Goal: Obtain resource: Download file/media

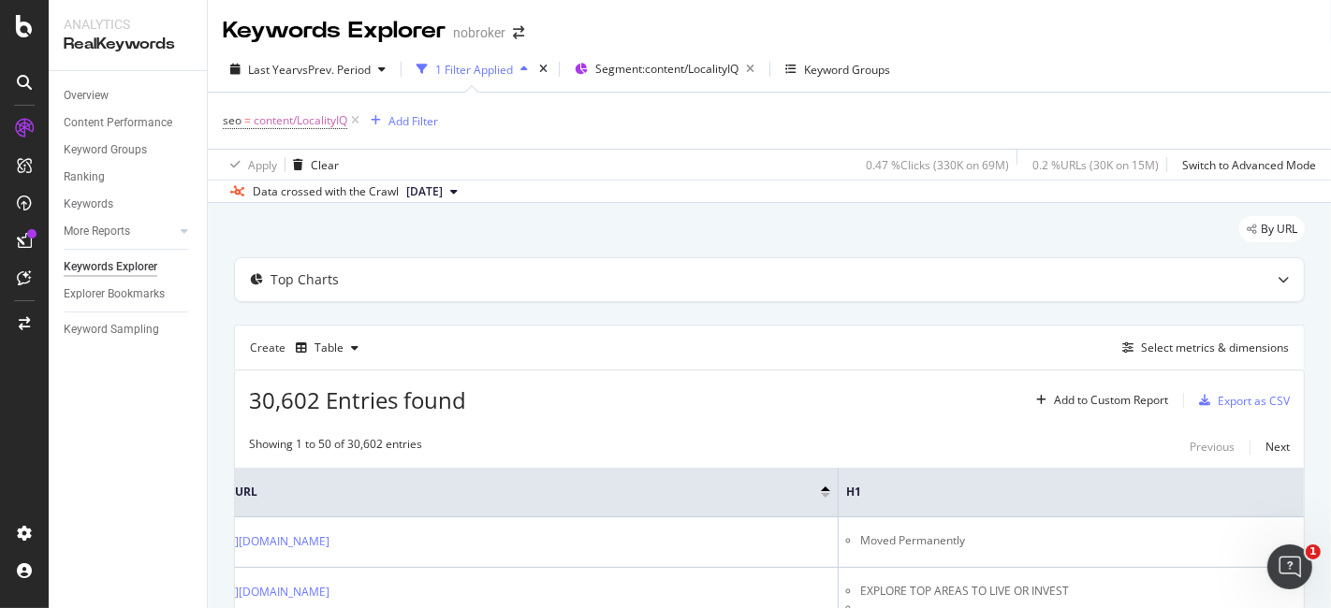
scroll to position [0, 50]
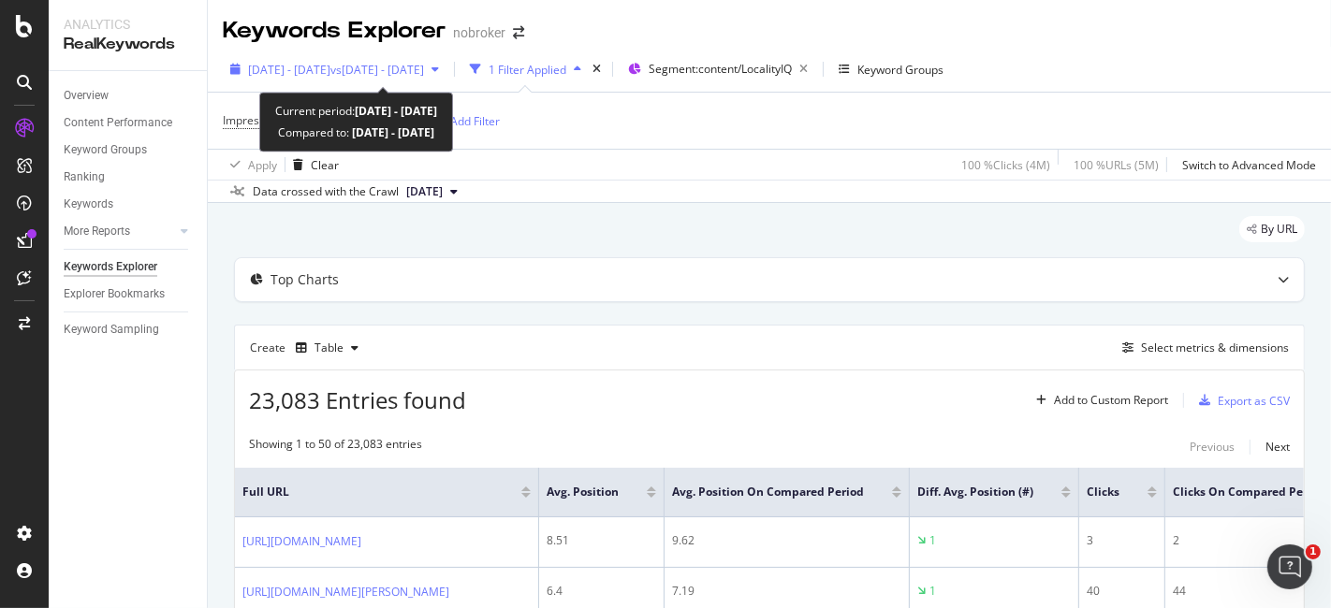
click at [415, 63] on span "vs [DATE] - [DATE]" at bounding box center [377, 70] width 94 height 16
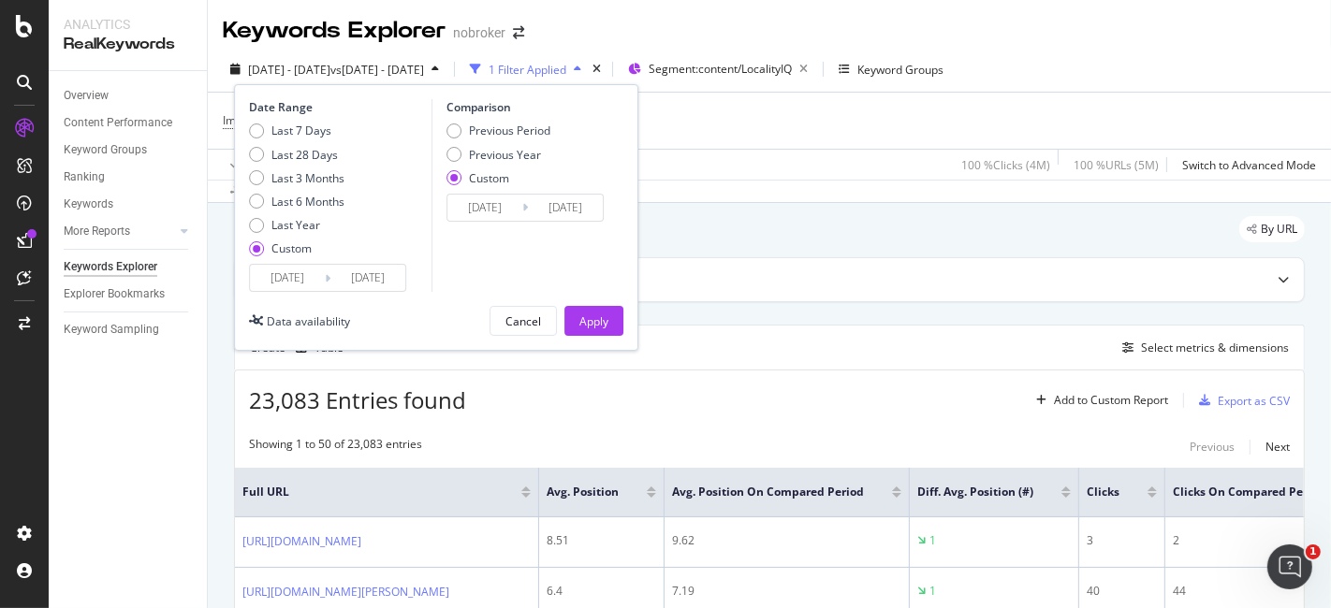
click at [450, 183] on div "Custom" at bounding box center [453, 177] width 15 height 15
click at [299, 279] on input "[DATE]" at bounding box center [287, 278] width 75 height 26
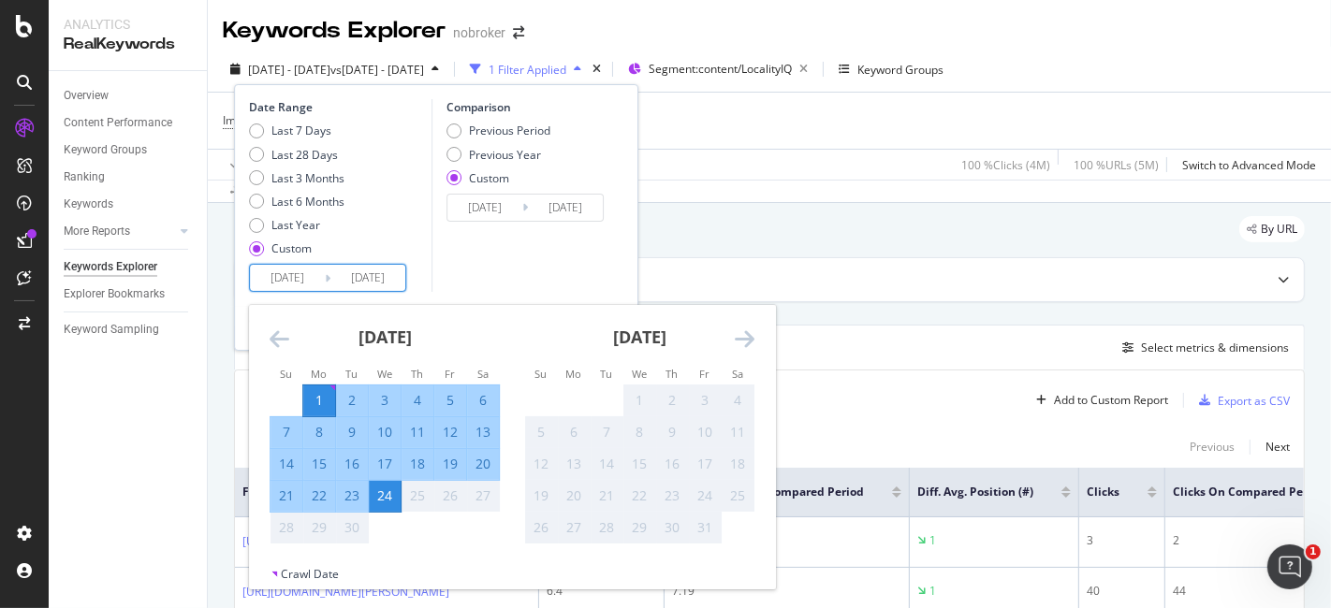
click at [271, 344] on icon "Move backward to switch to the previous month." at bounding box center [280, 339] width 20 height 22
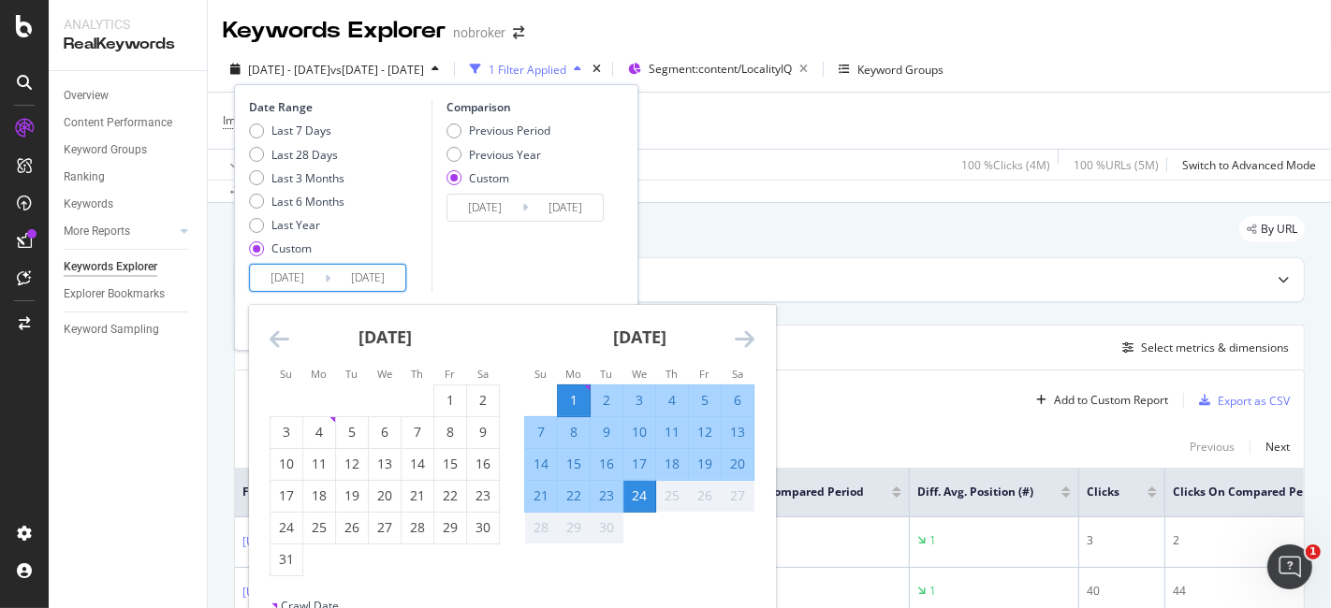
click at [432, 397] on td "Calendar" at bounding box center [418, 401] width 33 height 32
click at [444, 402] on div "1" at bounding box center [450, 400] width 32 height 19
type input "[DATE]"
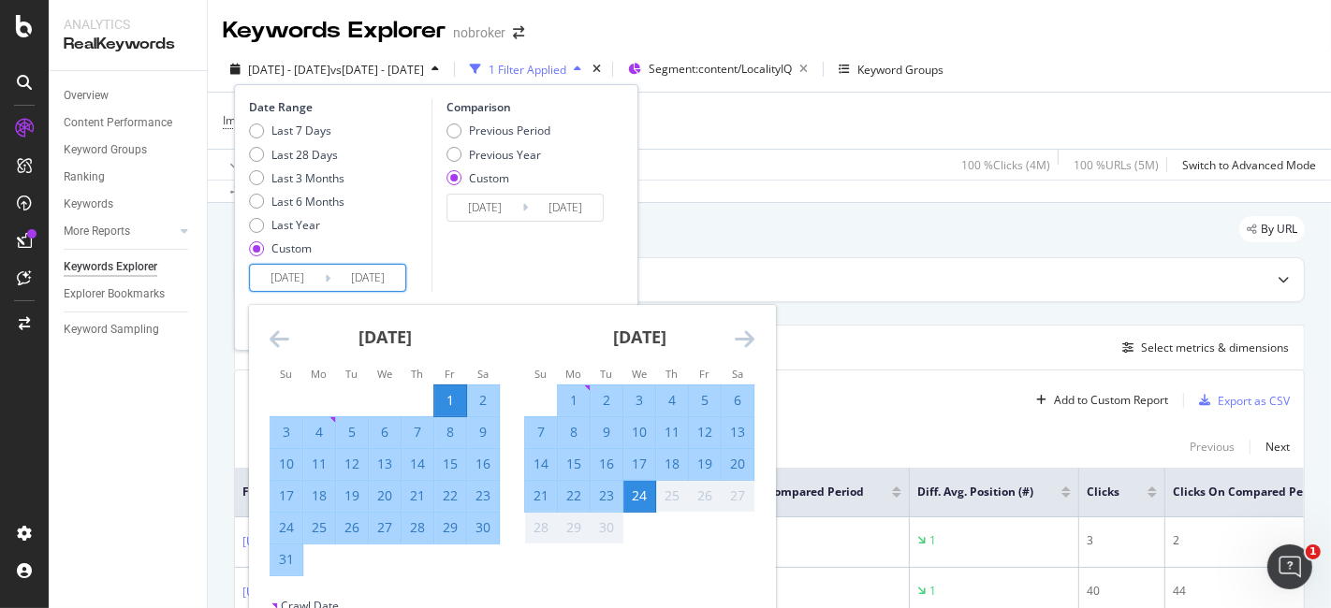
click at [279, 558] on div "31" at bounding box center [286, 559] width 32 height 19
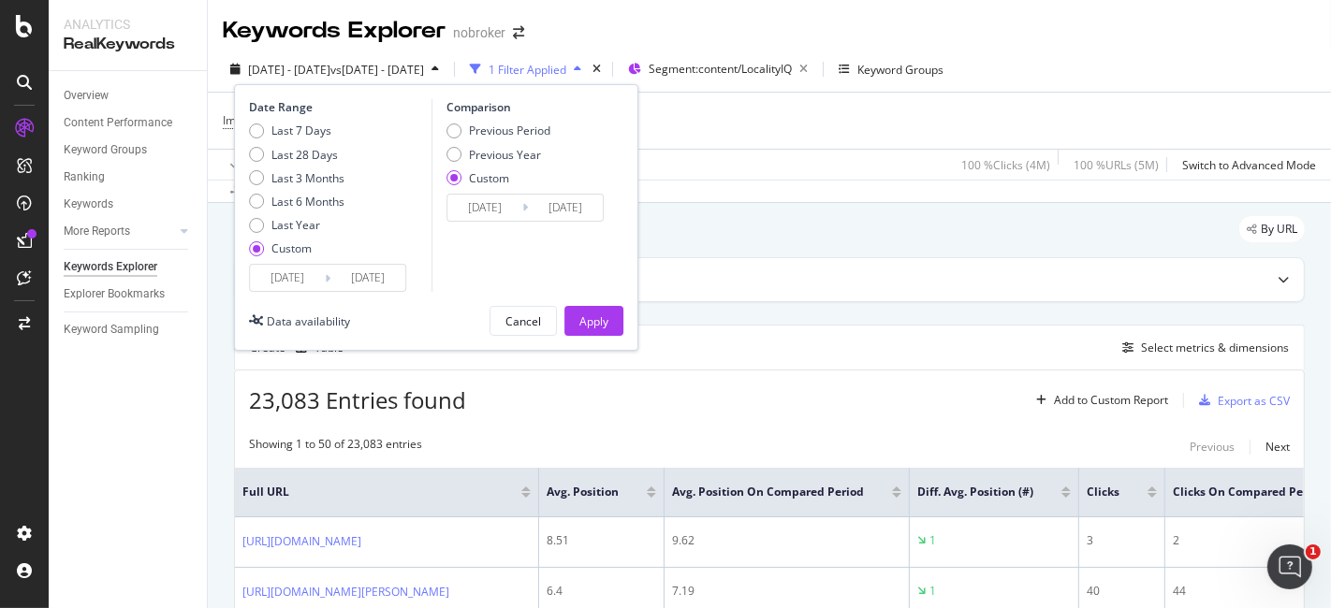
type input "[DATE]"
click at [580, 317] on div "Apply" at bounding box center [593, 322] width 29 height 16
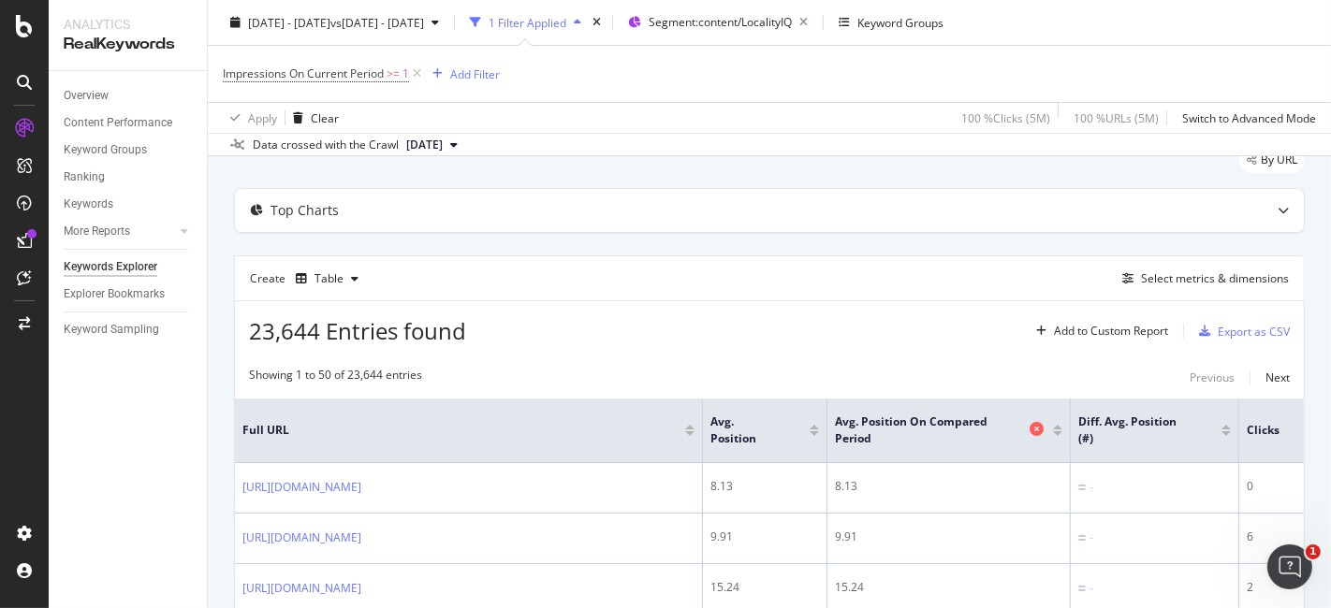
scroll to position [69, 0]
click at [1161, 263] on div "Create Table Select metrics & dimensions" at bounding box center [769, 278] width 1071 height 45
click at [1161, 269] on div "Select metrics & dimensions" at bounding box center [1202, 279] width 174 height 21
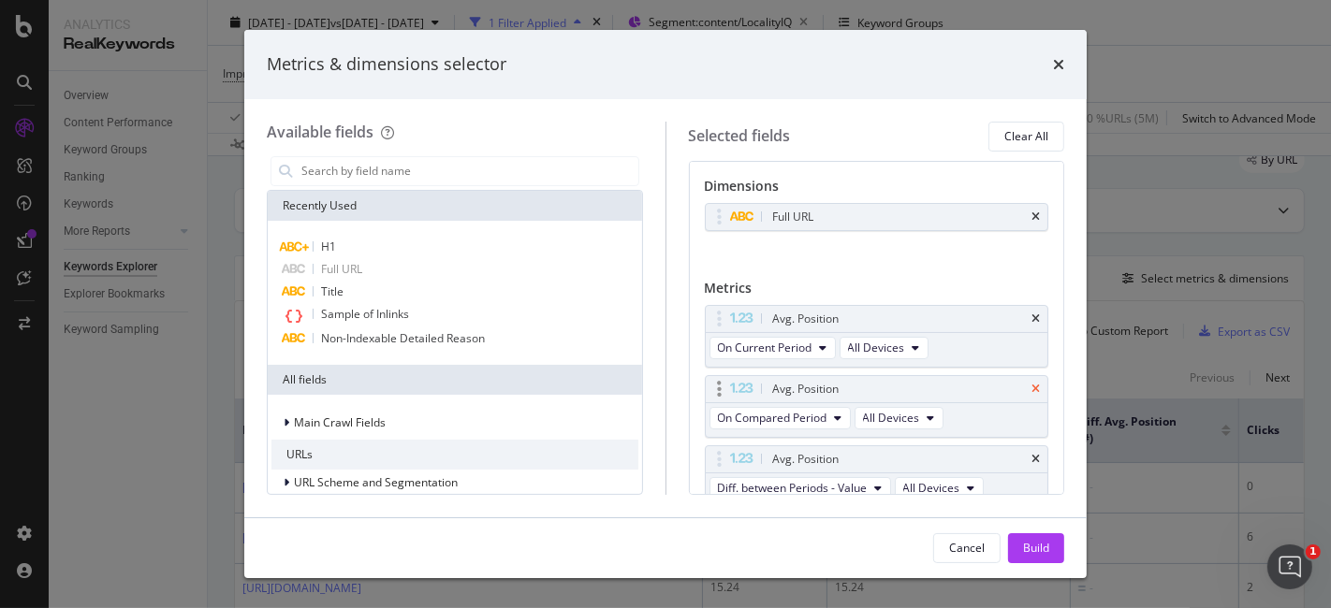
click at [1031, 384] on icon "times" at bounding box center [1035, 389] width 8 height 11
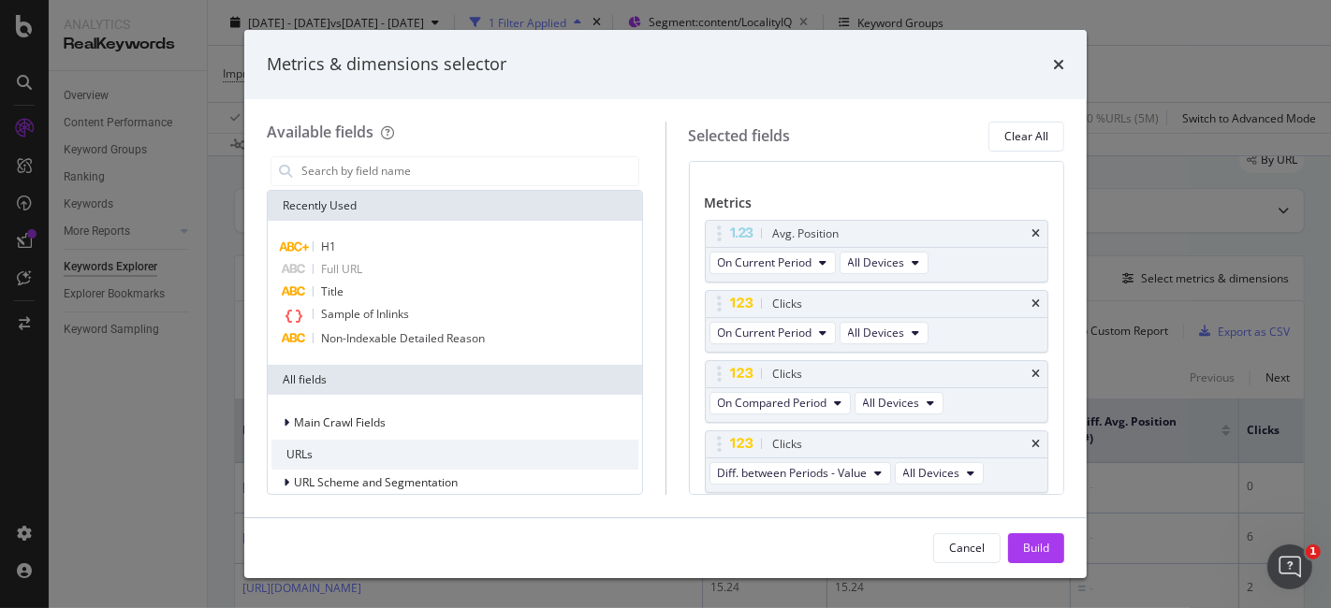
scroll to position [86, 0]
click at [1025, 368] on div "Clicks" at bounding box center [877, 373] width 343 height 26
click at [1031, 368] on icon "times" at bounding box center [1035, 373] width 8 height 11
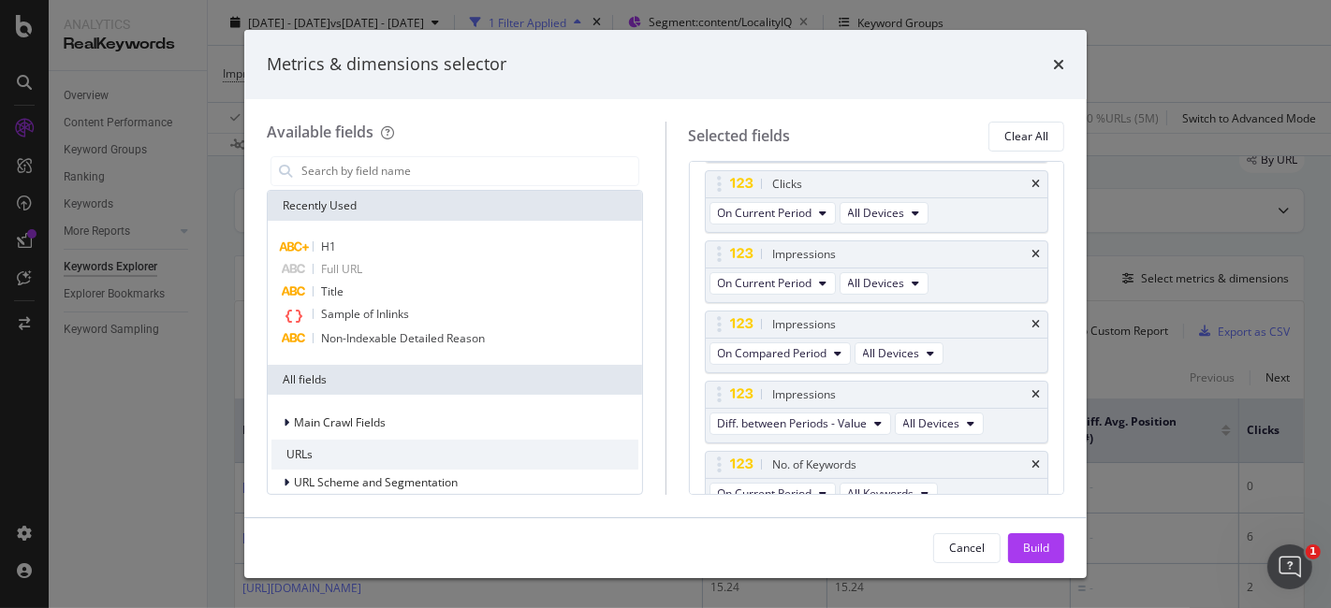
scroll to position [208, 0]
click at [1031, 316] on icon "times" at bounding box center [1035, 321] width 8 height 11
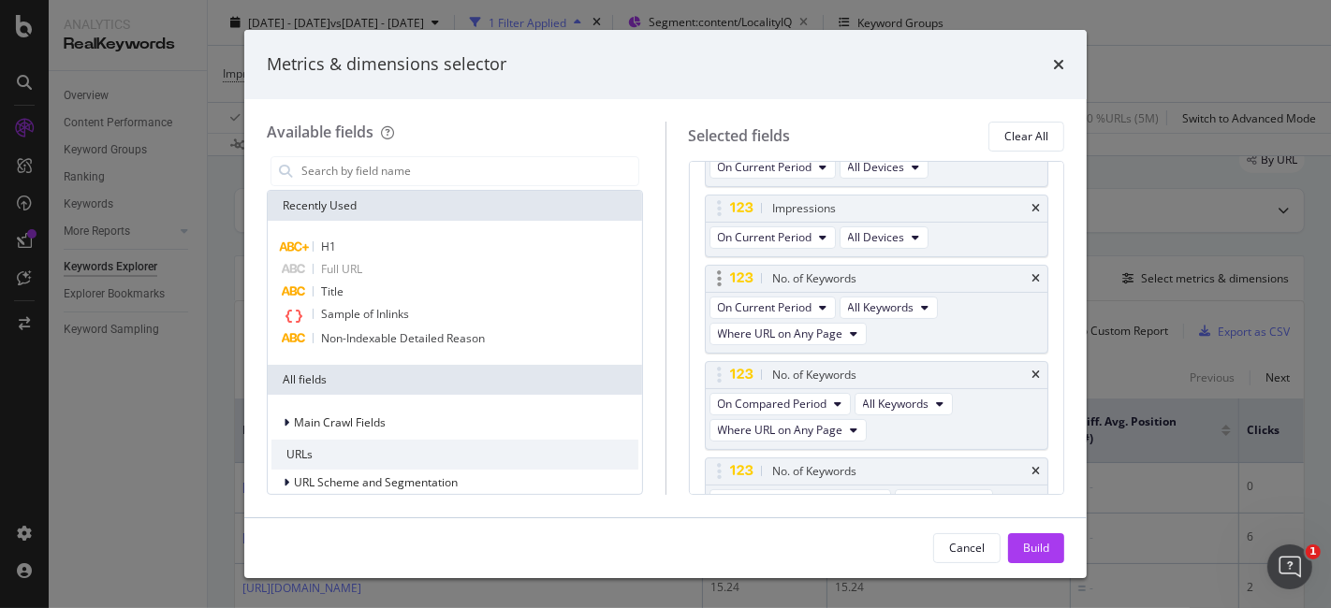
scroll to position [259, 0]
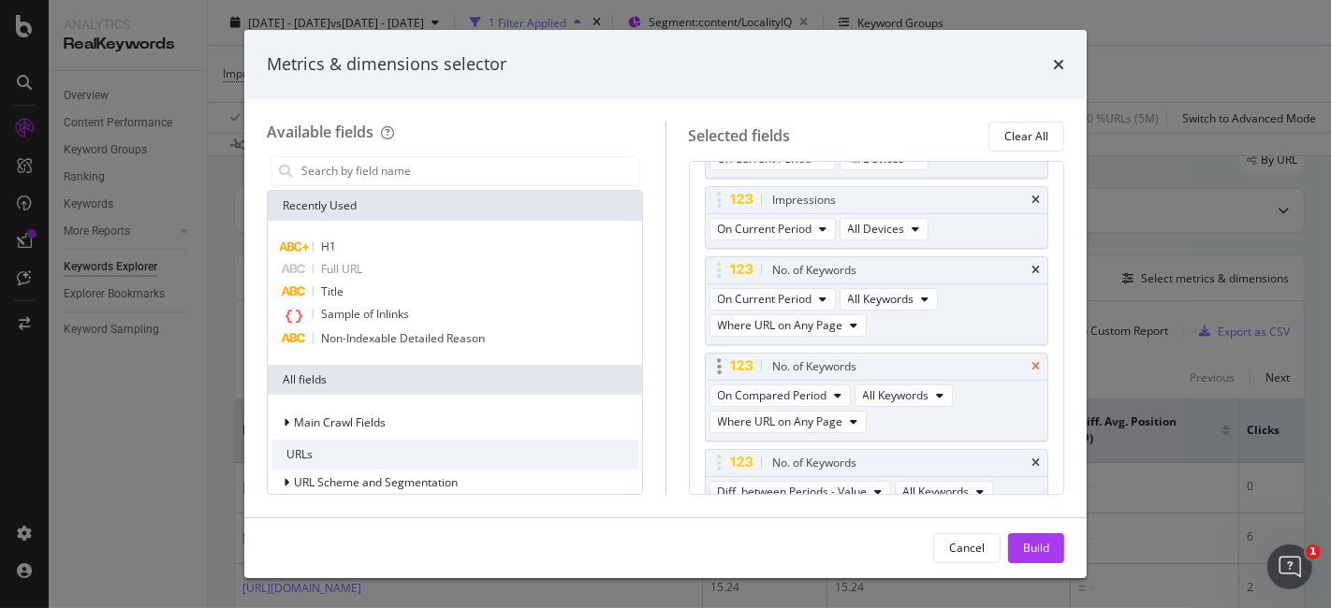
click at [1031, 361] on icon "times" at bounding box center [1035, 366] width 8 height 11
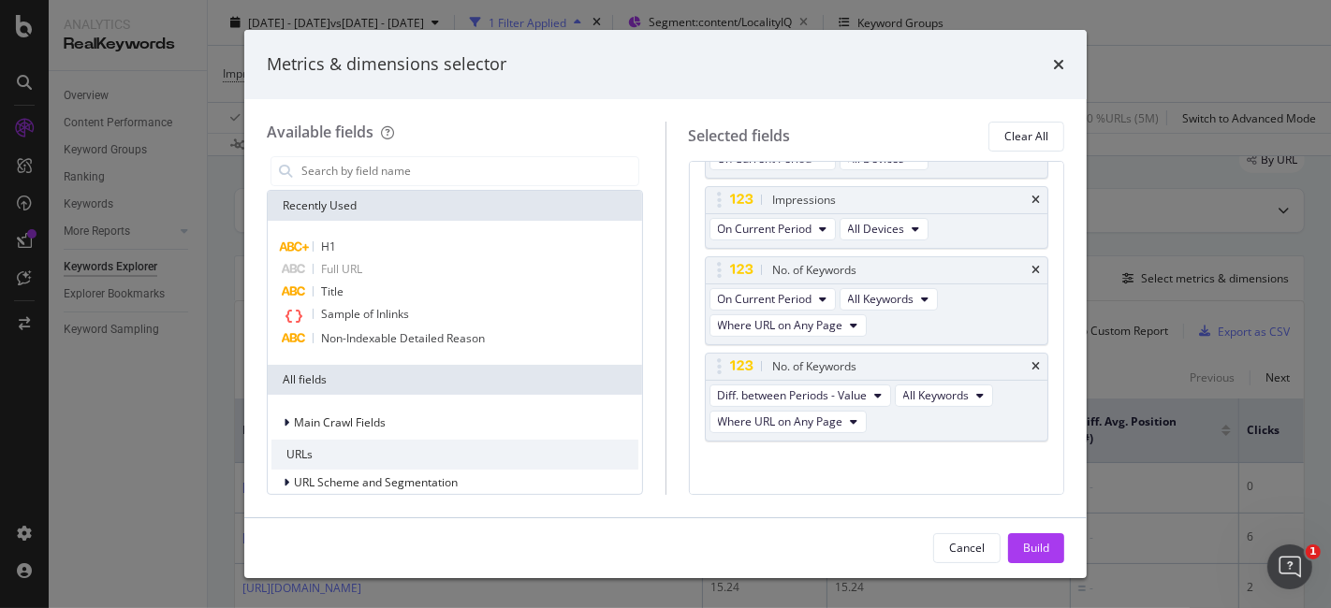
click at [1031, 361] on icon "times" at bounding box center [1035, 366] width 8 height 11
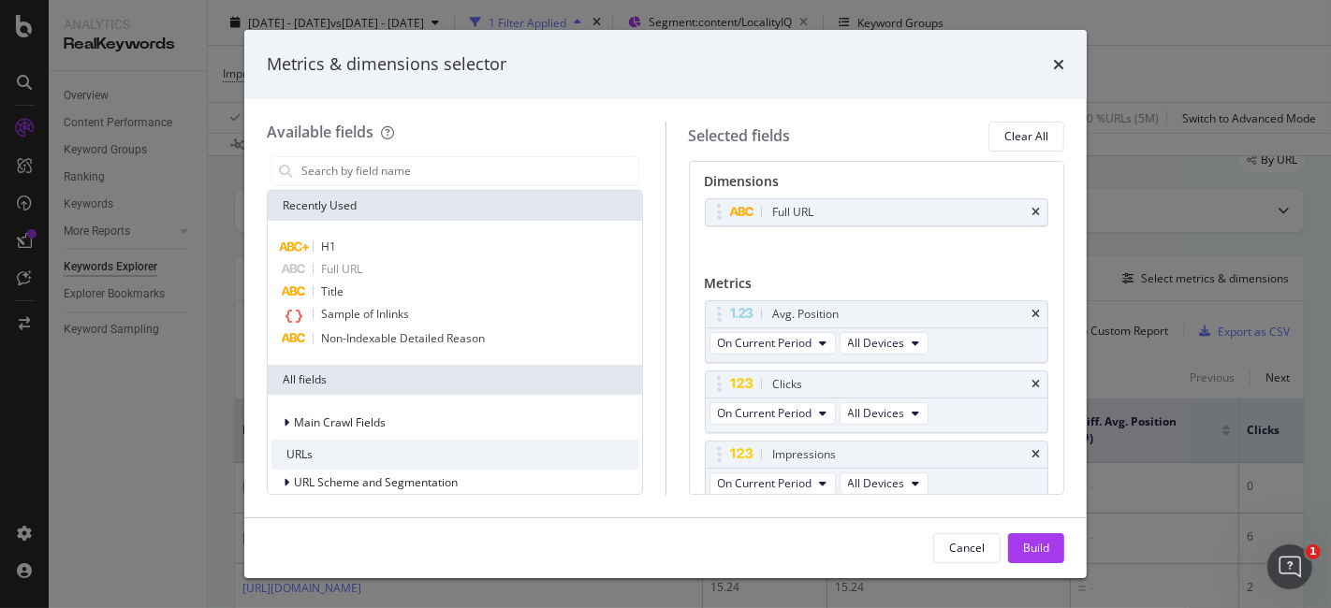
scroll to position [0, 0]
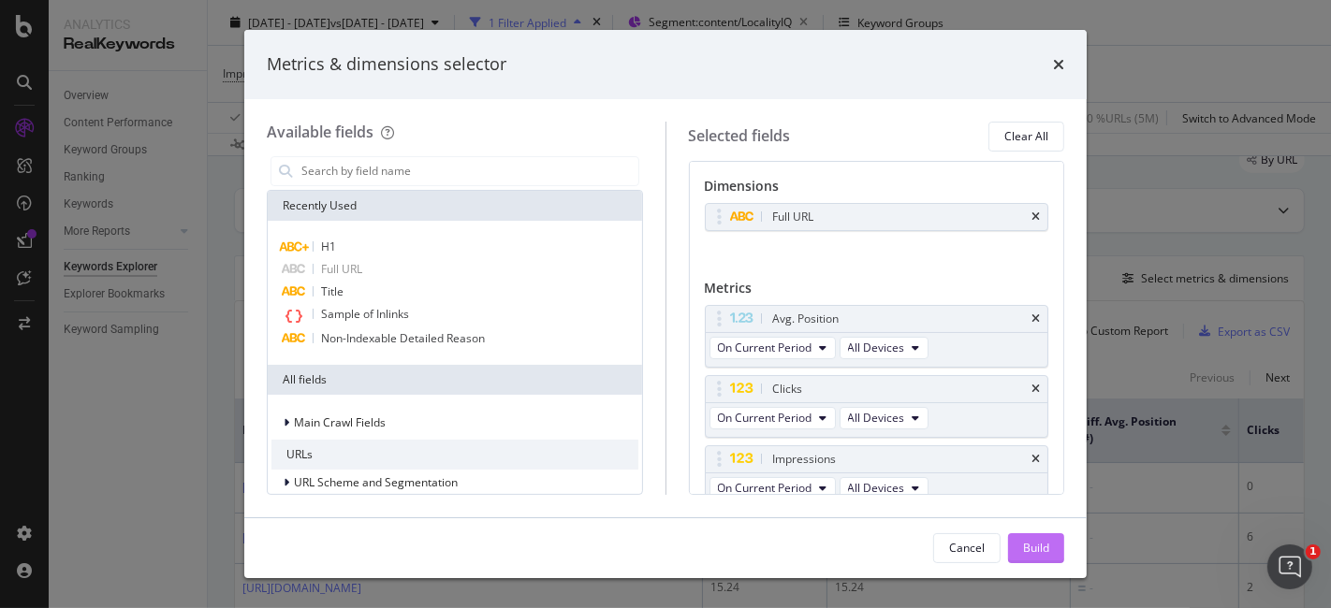
click at [1037, 547] on div "Build" at bounding box center [1036, 548] width 26 height 16
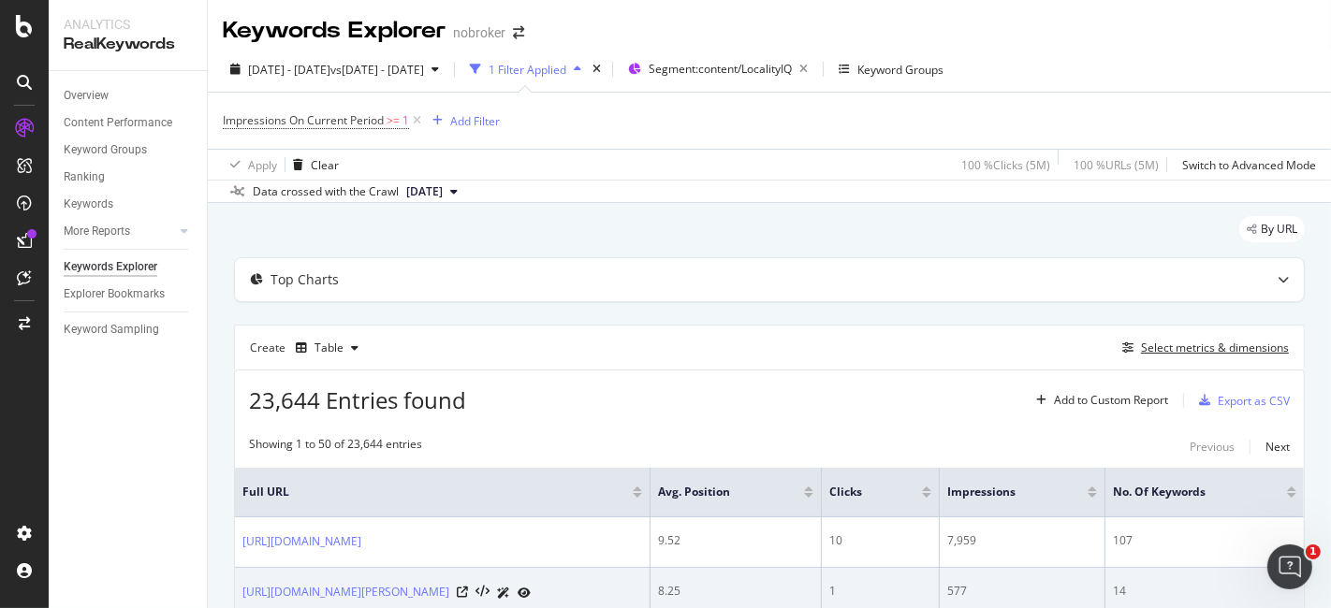
scroll to position [17, 0]
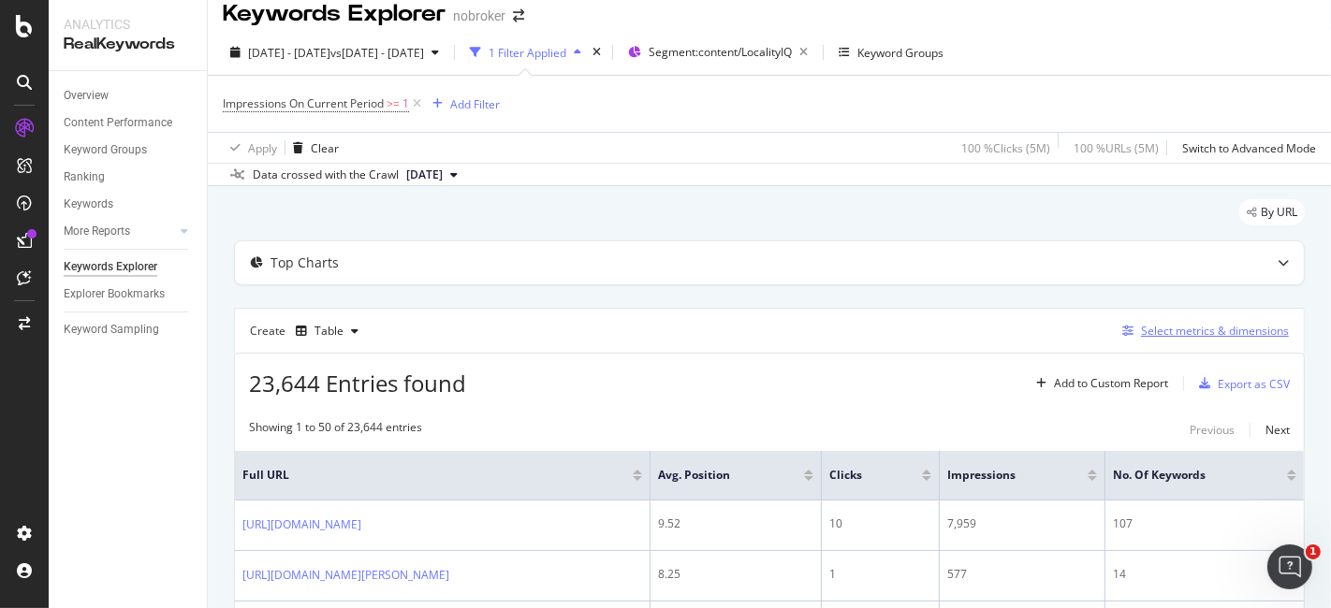
click at [1192, 323] on div "Select metrics & dimensions" at bounding box center [1215, 331] width 148 height 16
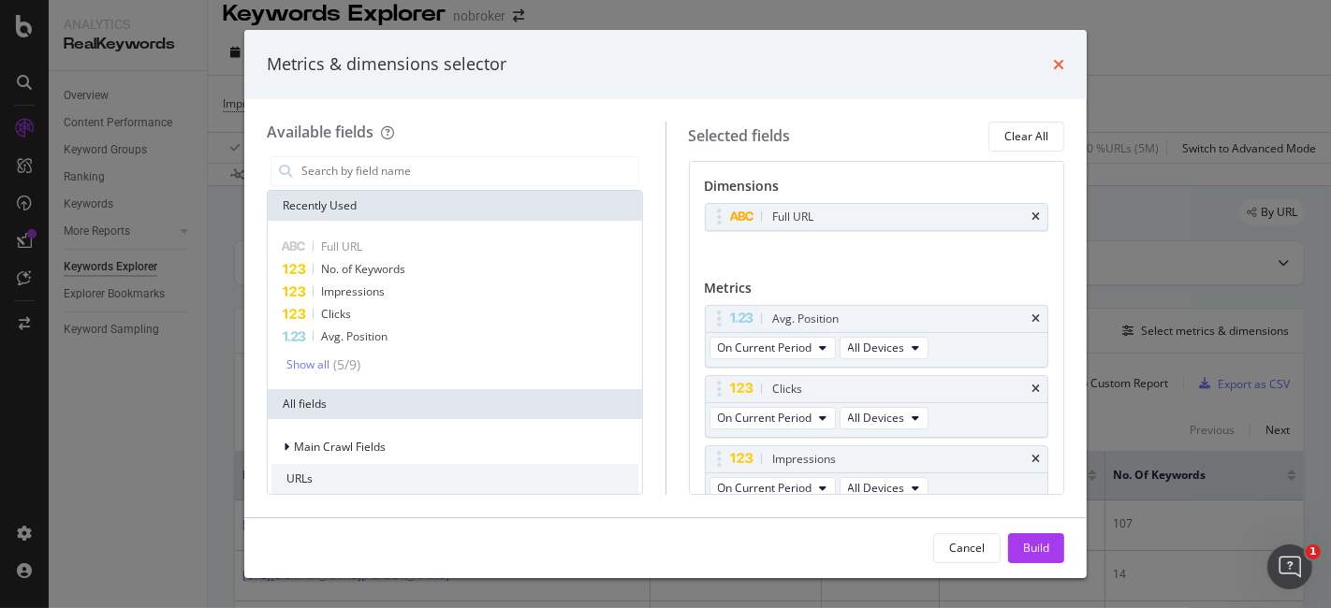
click at [1058, 60] on icon "times" at bounding box center [1058, 64] width 11 height 15
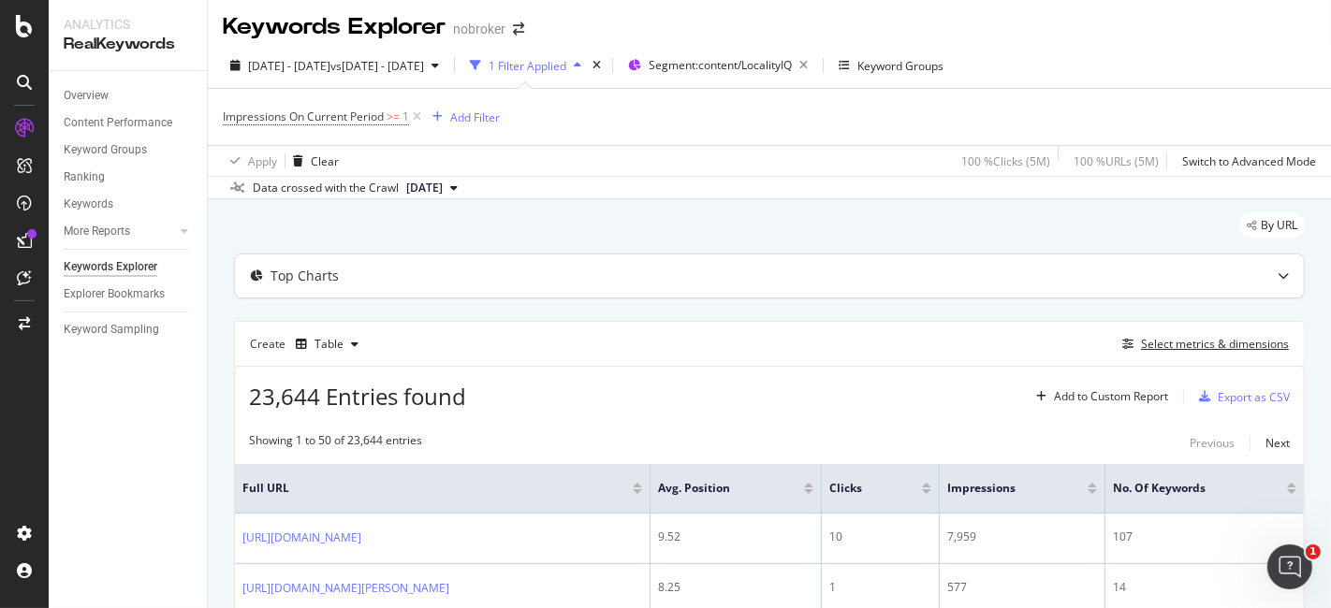
scroll to position [0, 0]
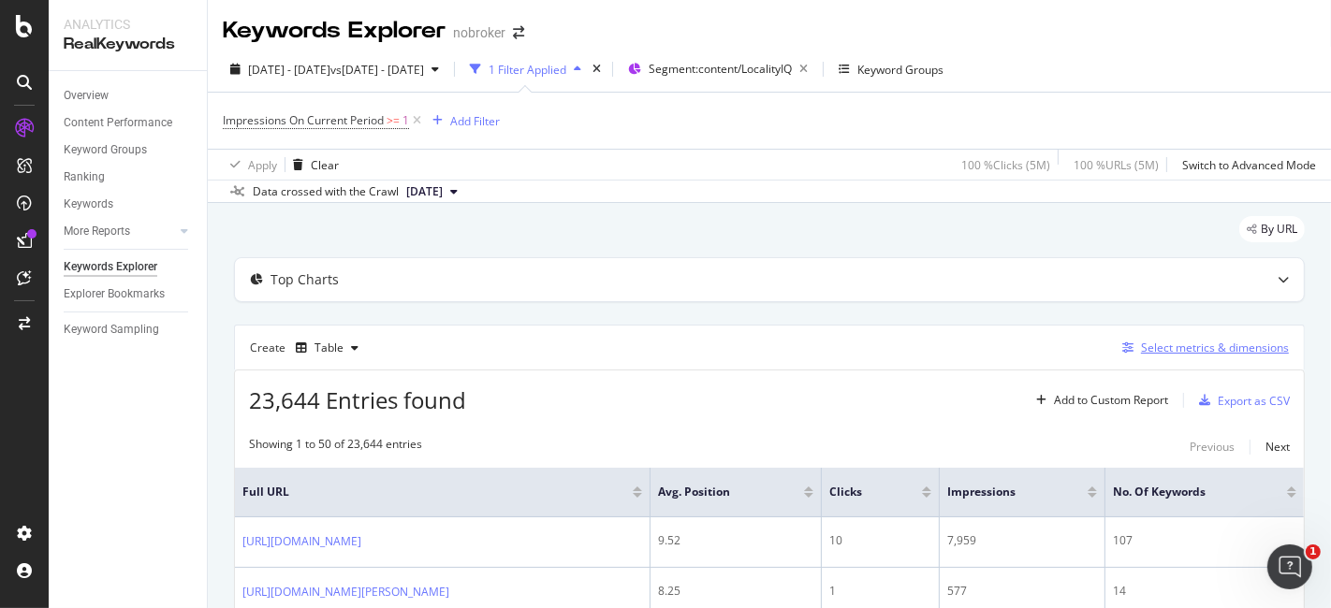
click at [1122, 351] on icon "button" at bounding box center [1127, 348] width 11 height 11
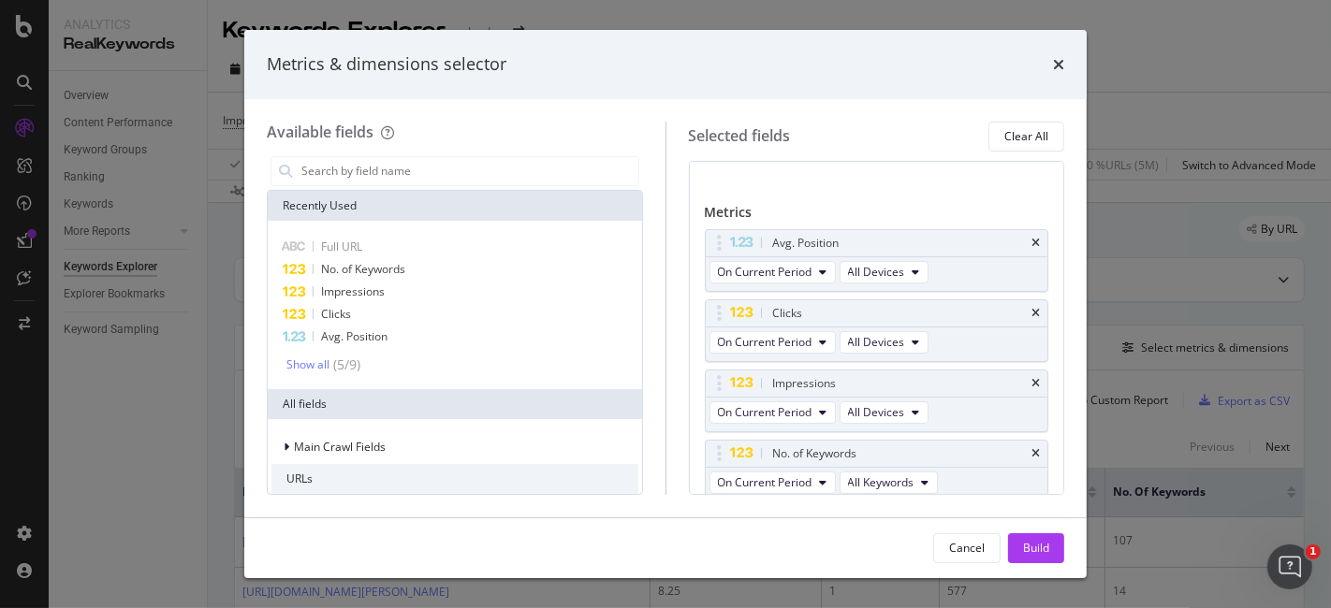
scroll to position [86, 0]
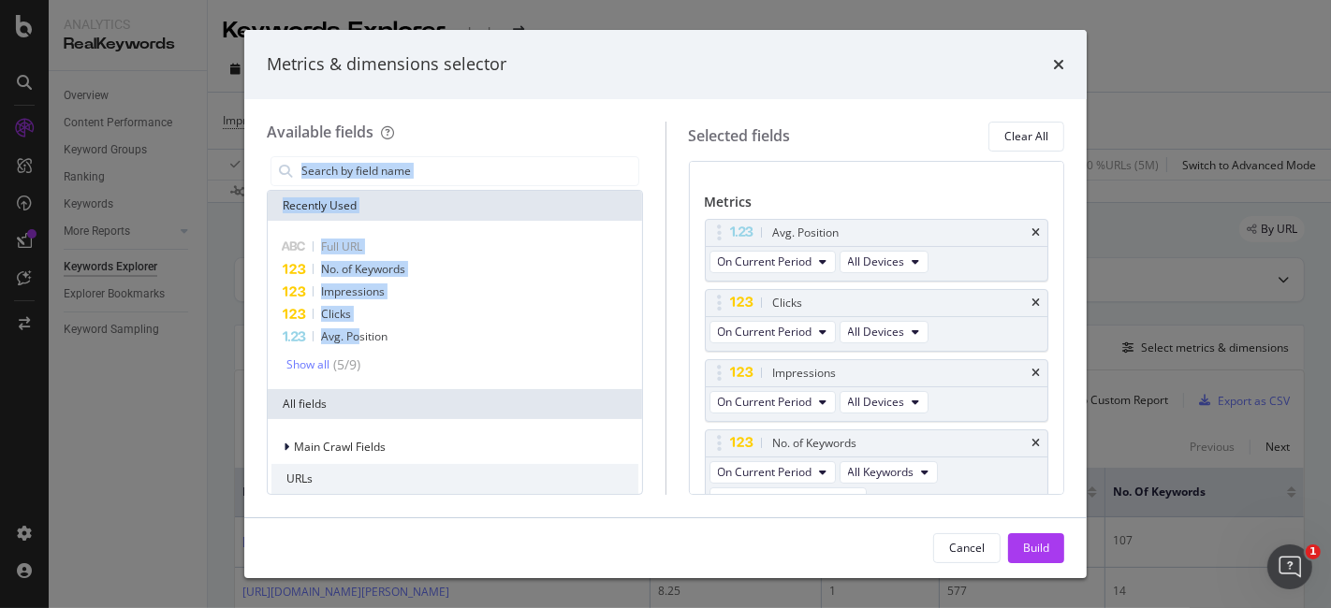
drag, startPoint x: 359, startPoint y: 330, endPoint x: 654, endPoint y: 176, distance: 332.8
click at [654, 176] on div "Available fields Recently Used Full URL No. of Keywords Impressions Clicks Avg.…" at bounding box center [466, 308] width 399 height 373
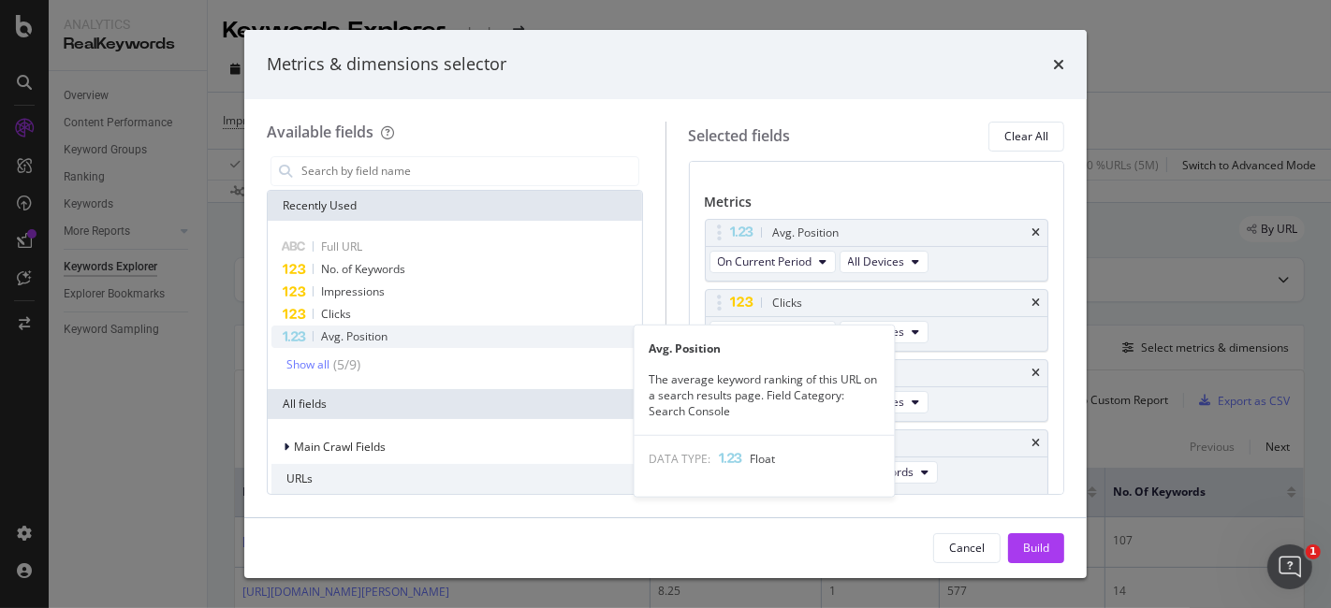
click at [351, 329] on span "Avg. Position" at bounding box center [354, 337] width 66 height 16
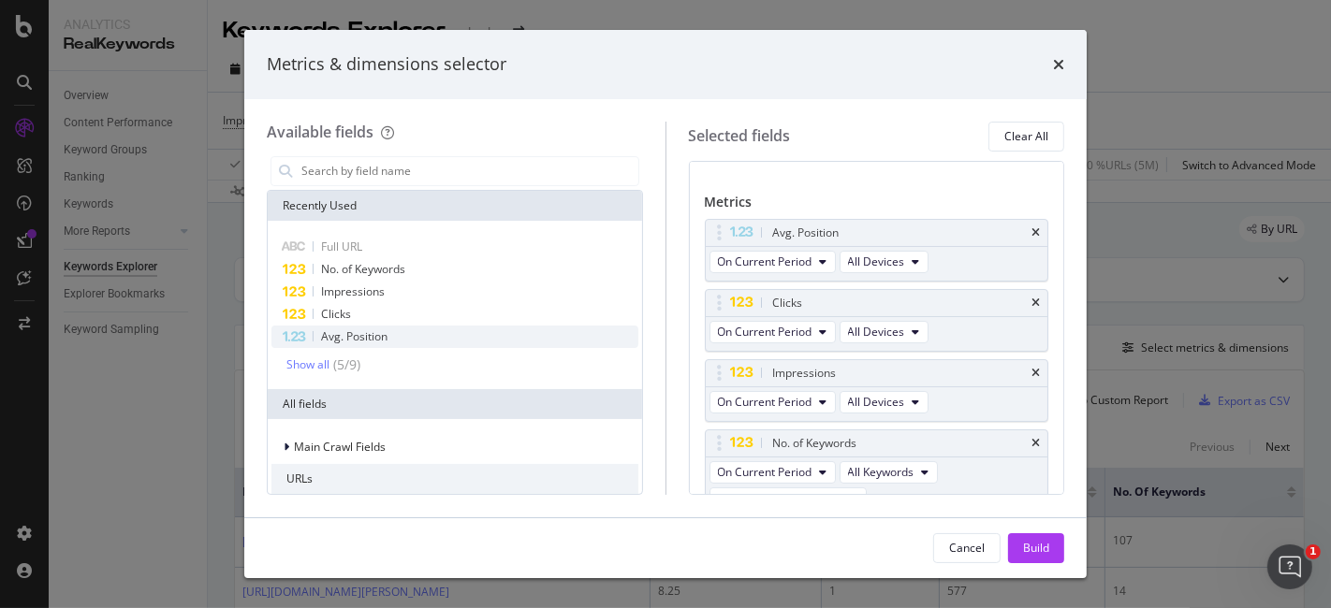
scroll to position [176, 0]
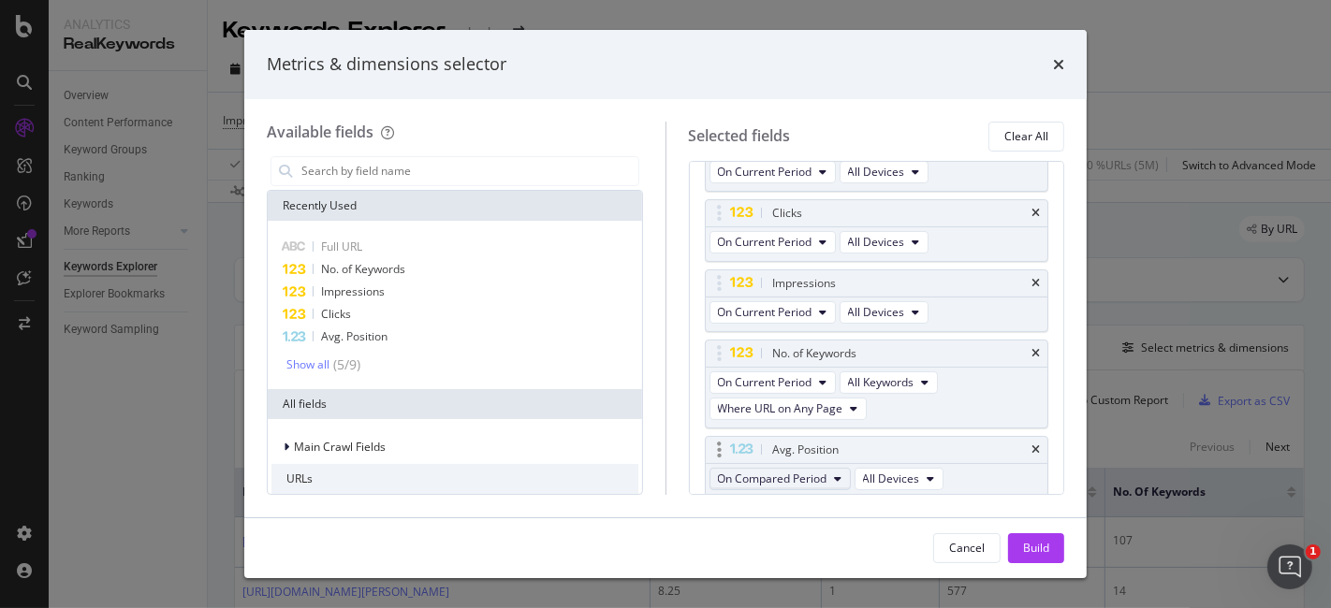
click at [805, 475] on span "On Compared Period" at bounding box center [773, 479] width 110 height 16
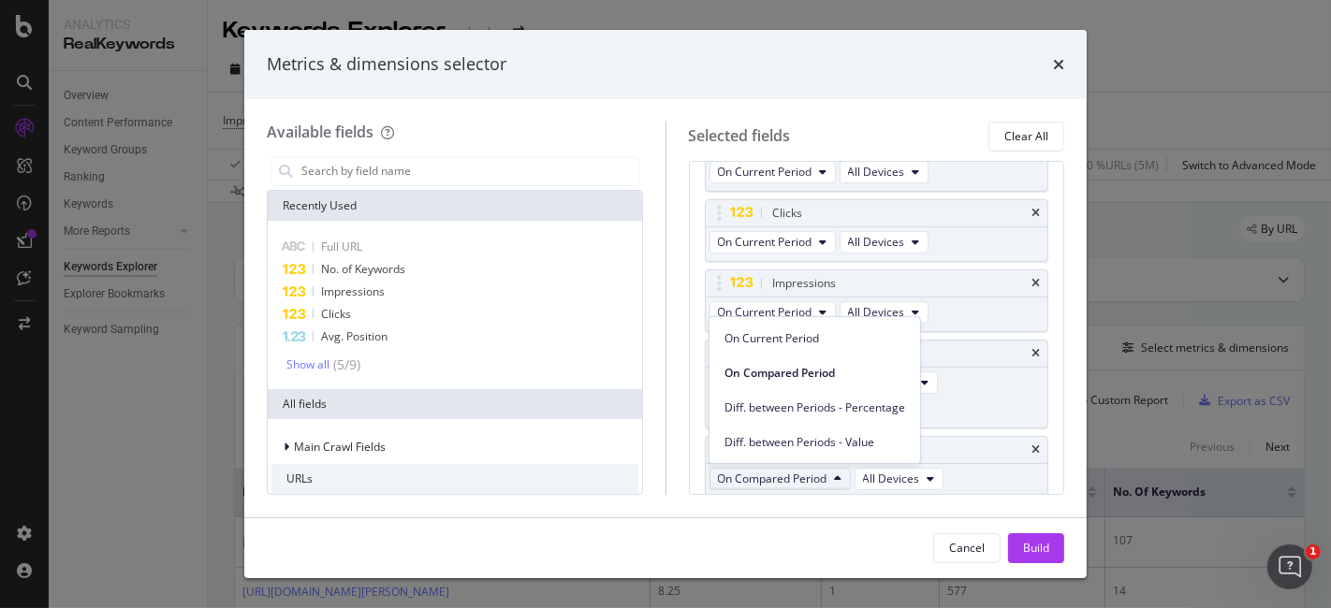
click at [805, 475] on span "On Compared Period" at bounding box center [773, 479] width 110 height 16
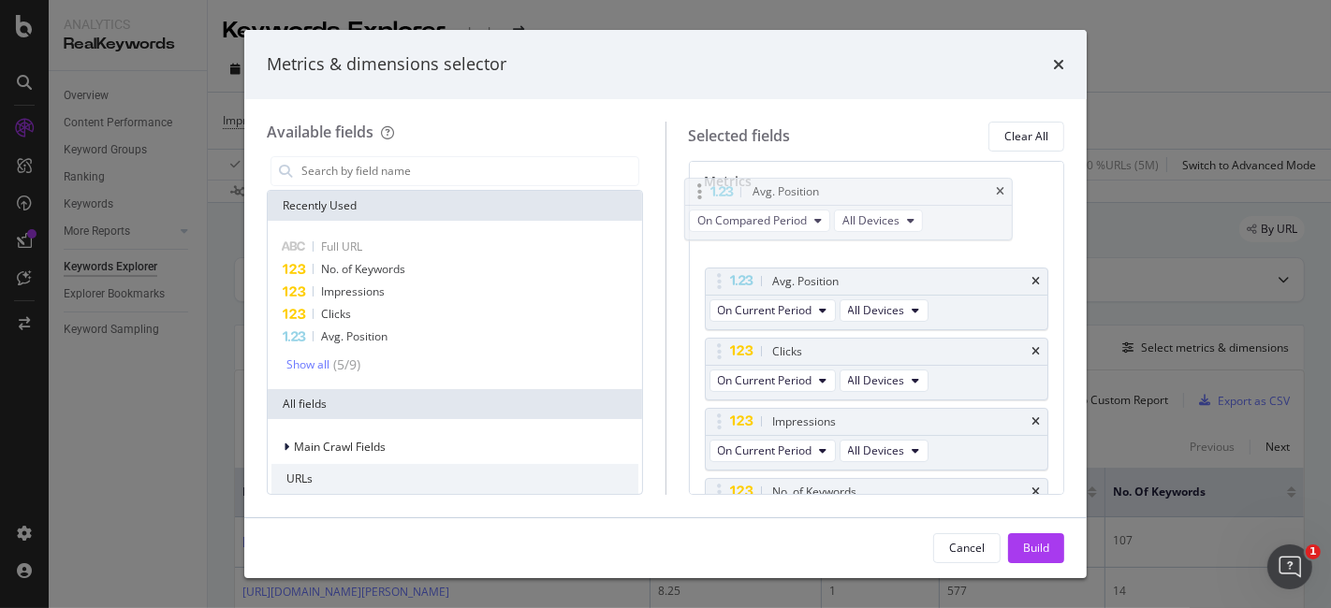
scroll to position [104, 0]
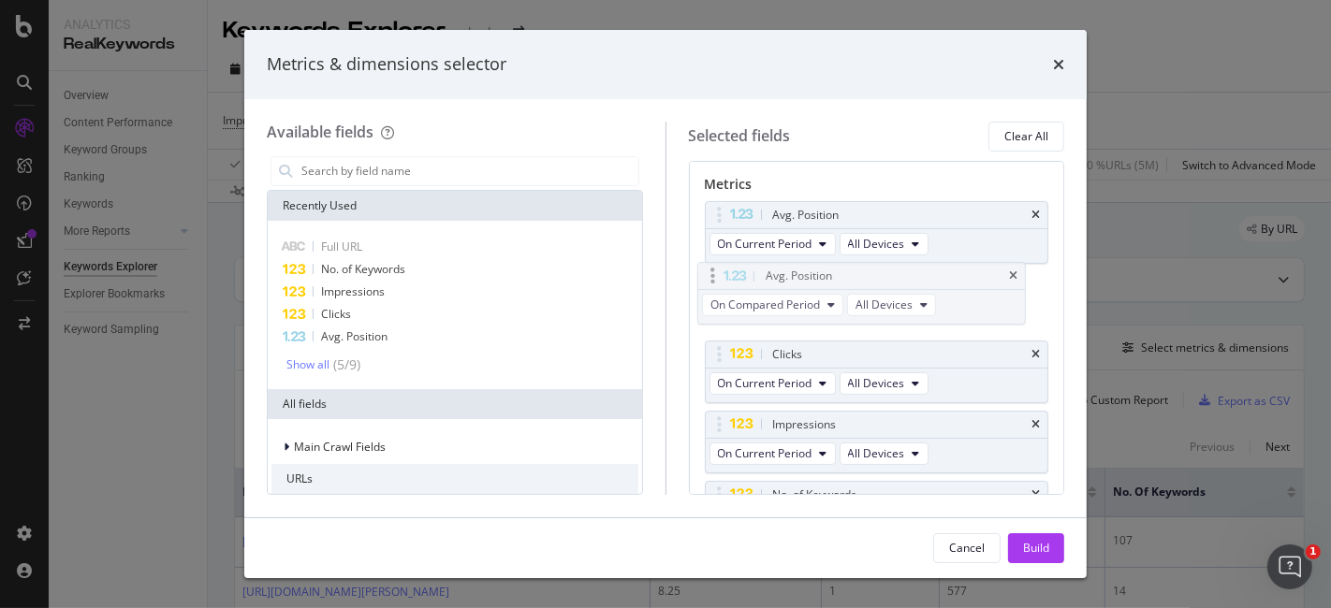
drag, startPoint x: 720, startPoint y: 449, endPoint x: 713, endPoint y: 279, distance: 170.5
click at [713, 279] on body "Analytics RealKeywords Overview Content Performance Keyword Groups Ranking Keyw…" at bounding box center [665, 304] width 1331 height 608
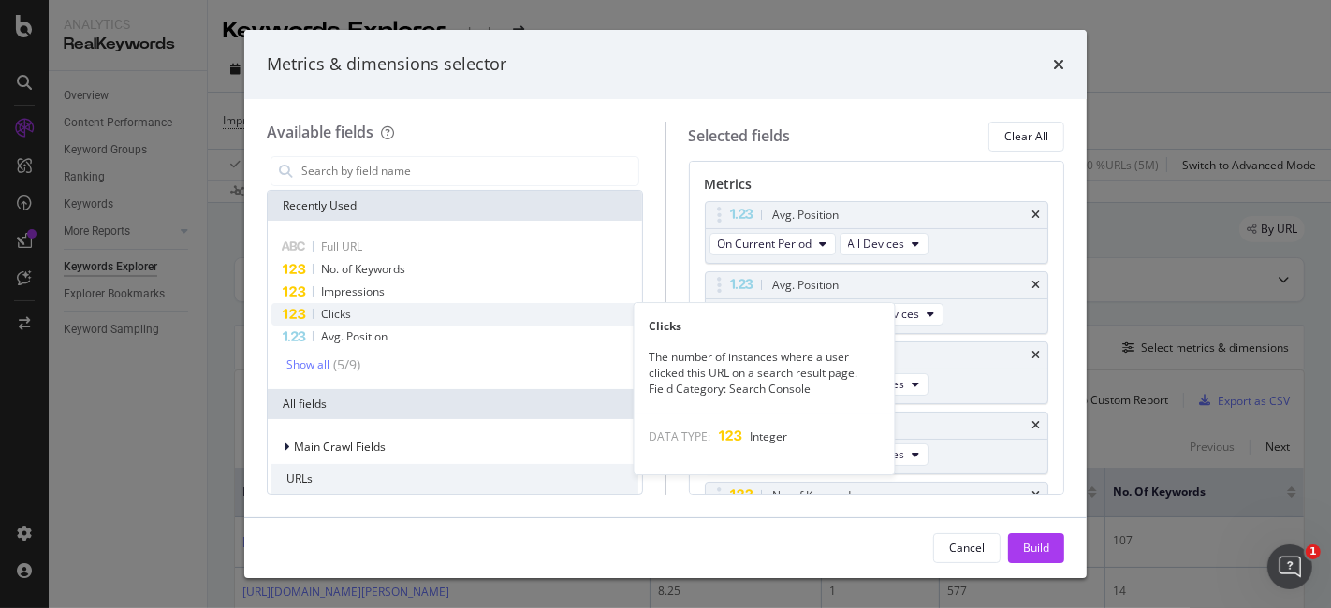
click at [430, 319] on div "Clicks" at bounding box center [454, 314] width 367 height 22
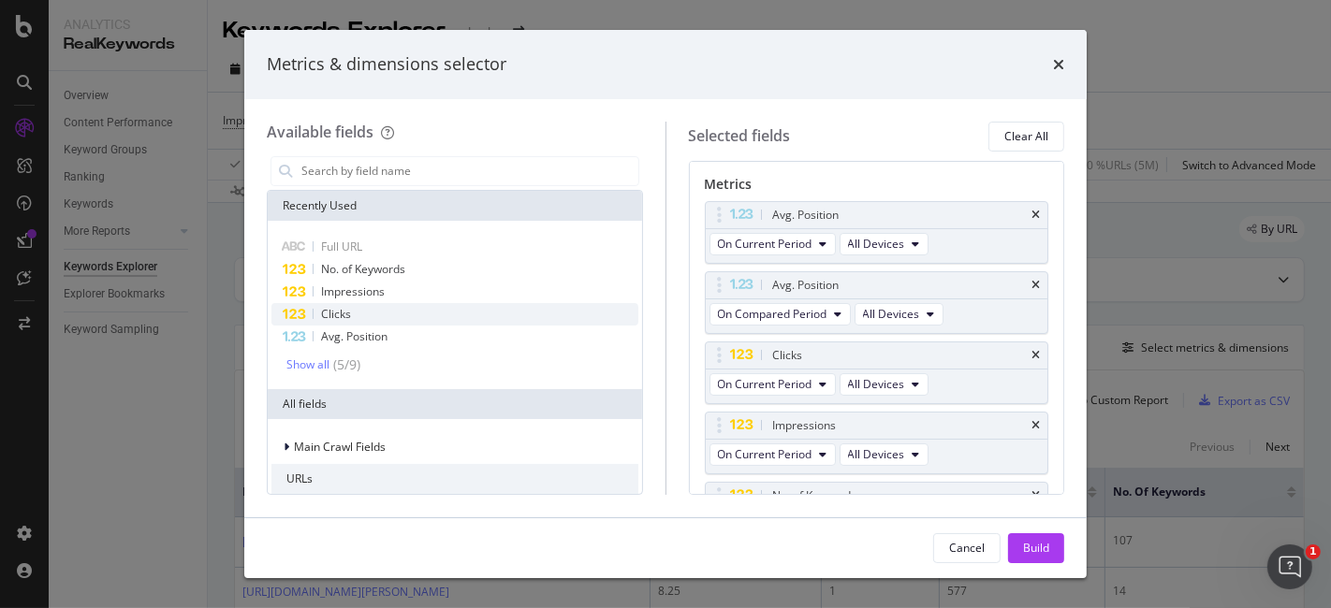
scroll to position [245, 0]
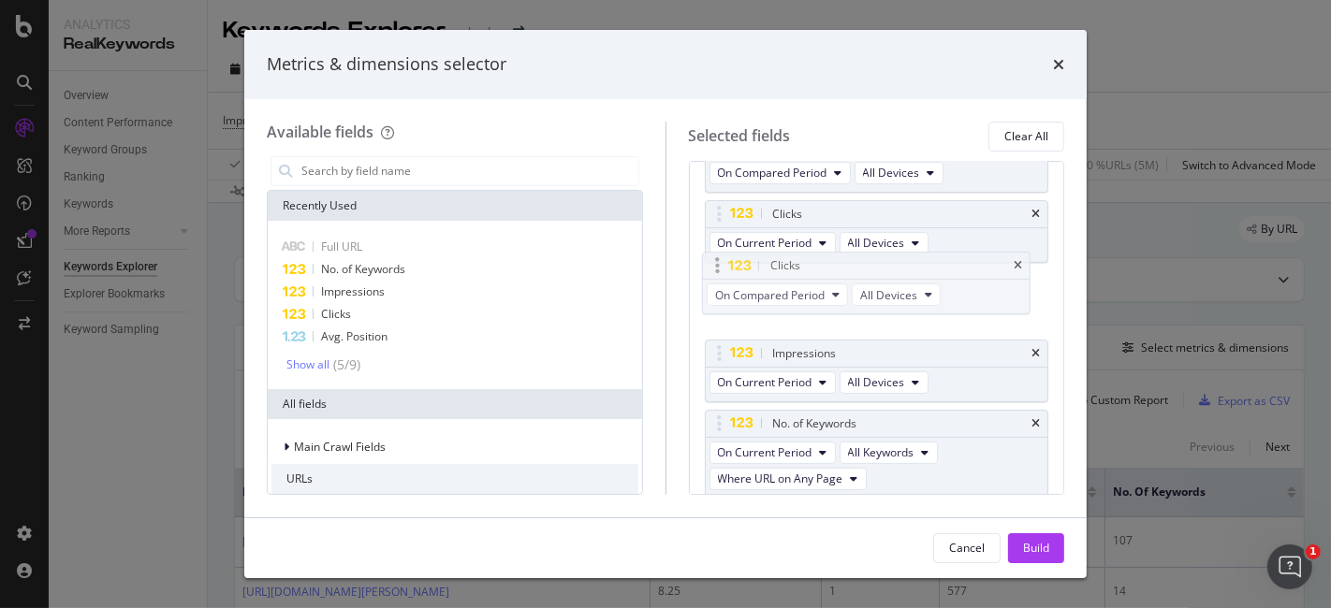
drag, startPoint x: 720, startPoint y: 441, endPoint x: 718, endPoint y: 260, distance: 180.6
click at [718, 260] on body "Analytics RealKeywords Overview Content Performance Keyword Groups Ranking Keyw…" at bounding box center [665, 304] width 1331 height 608
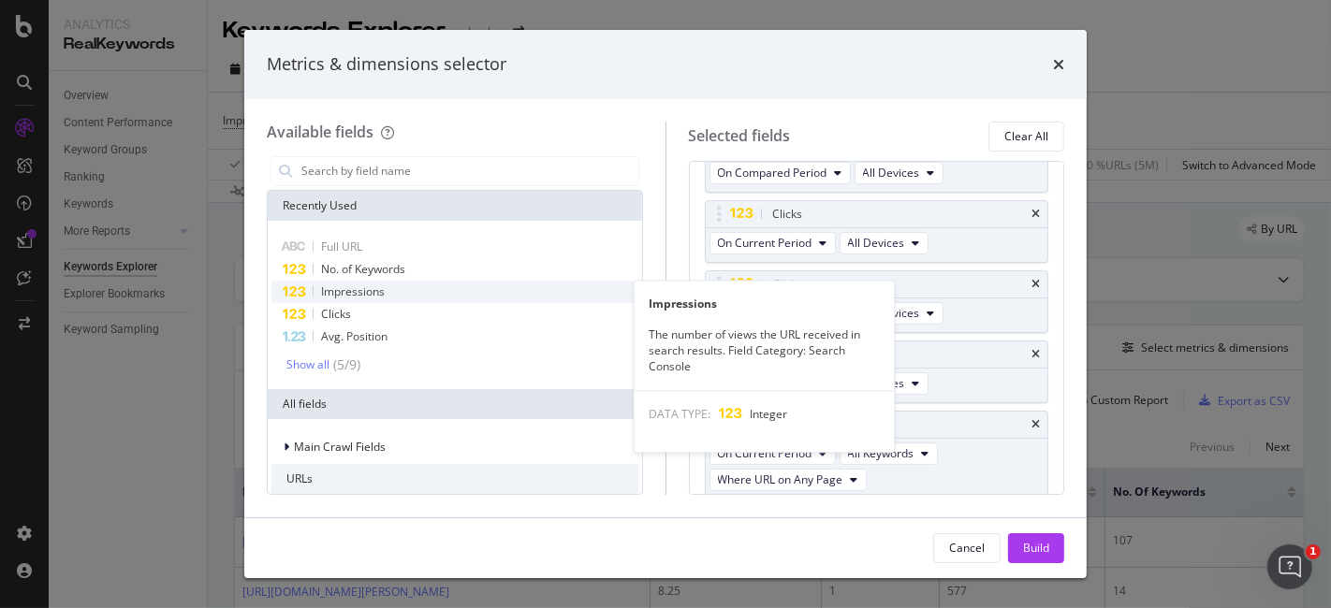
click at [422, 285] on div "Impressions" at bounding box center [454, 292] width 367 height 22
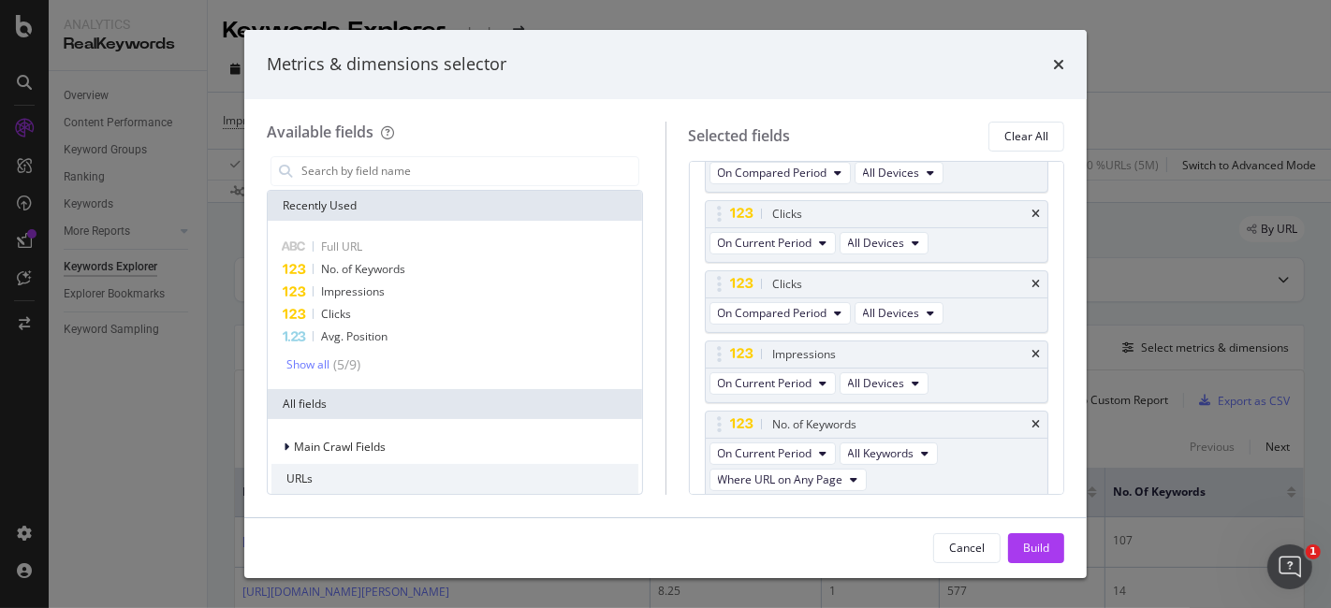
scroll to position [315, 0]
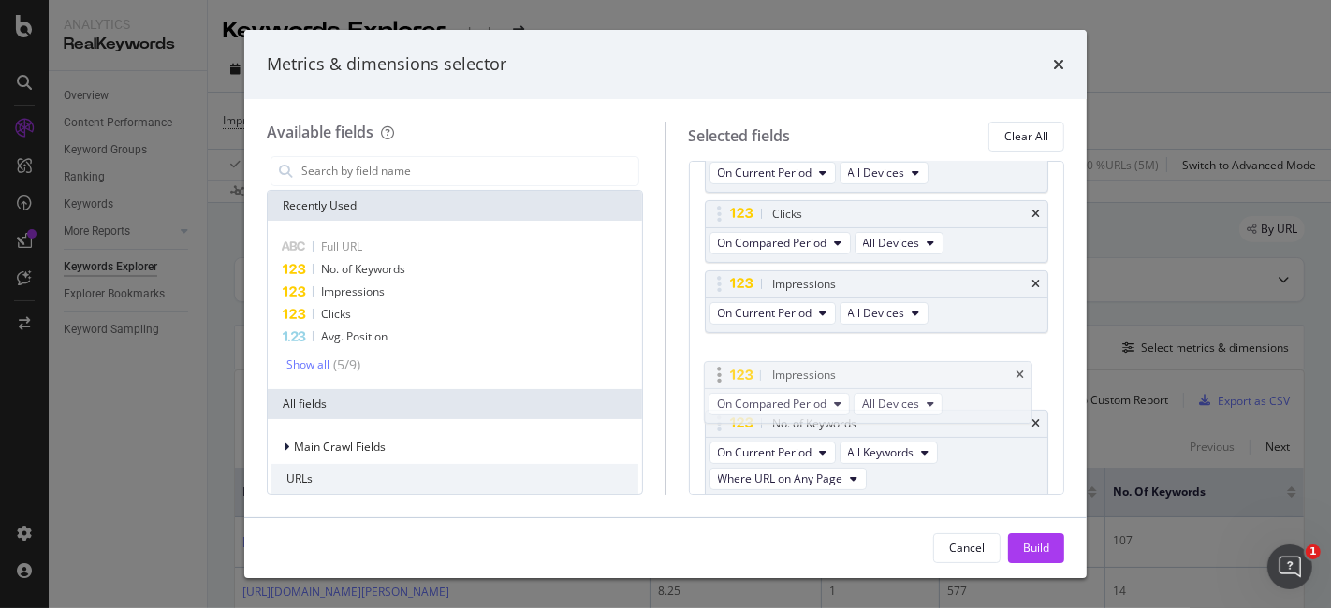
drag, startPoint x: 712, startPoint y: 453, endPoint x: 712, endPoint y: 373, distance: 79.6
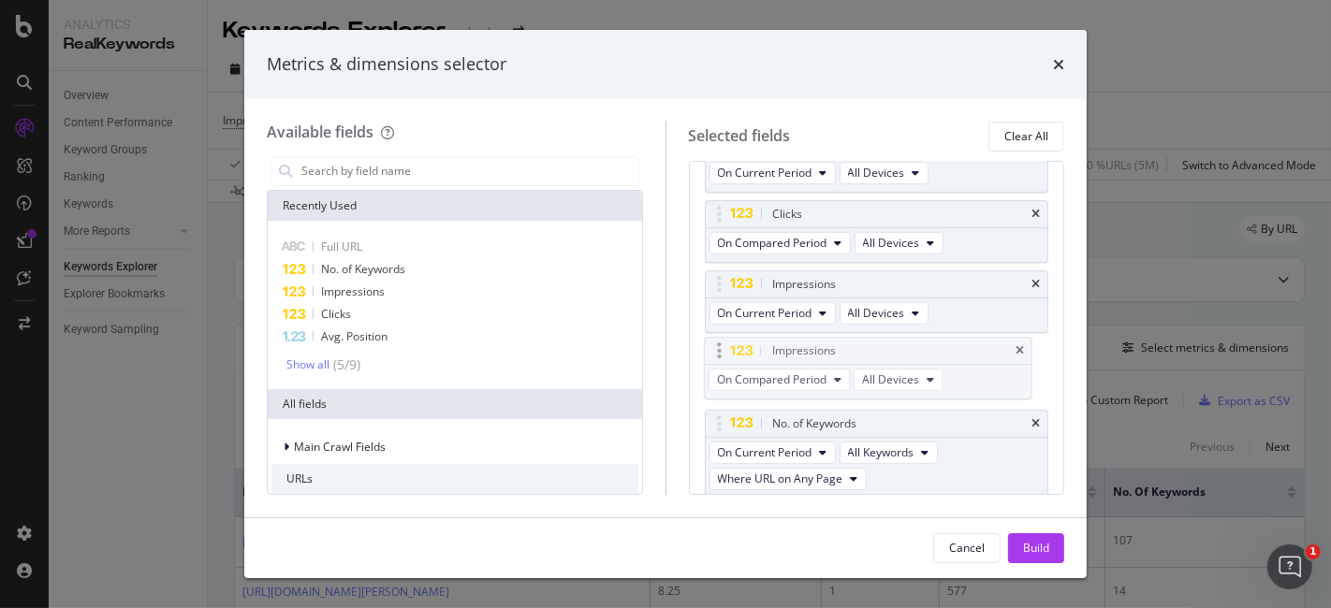
click at [712, 373] on body "Analytics RealKeywords Overview Content Performance Keyword Groups Ranking Keyw…" at bounding box center [665, 304] width 1331 height 608
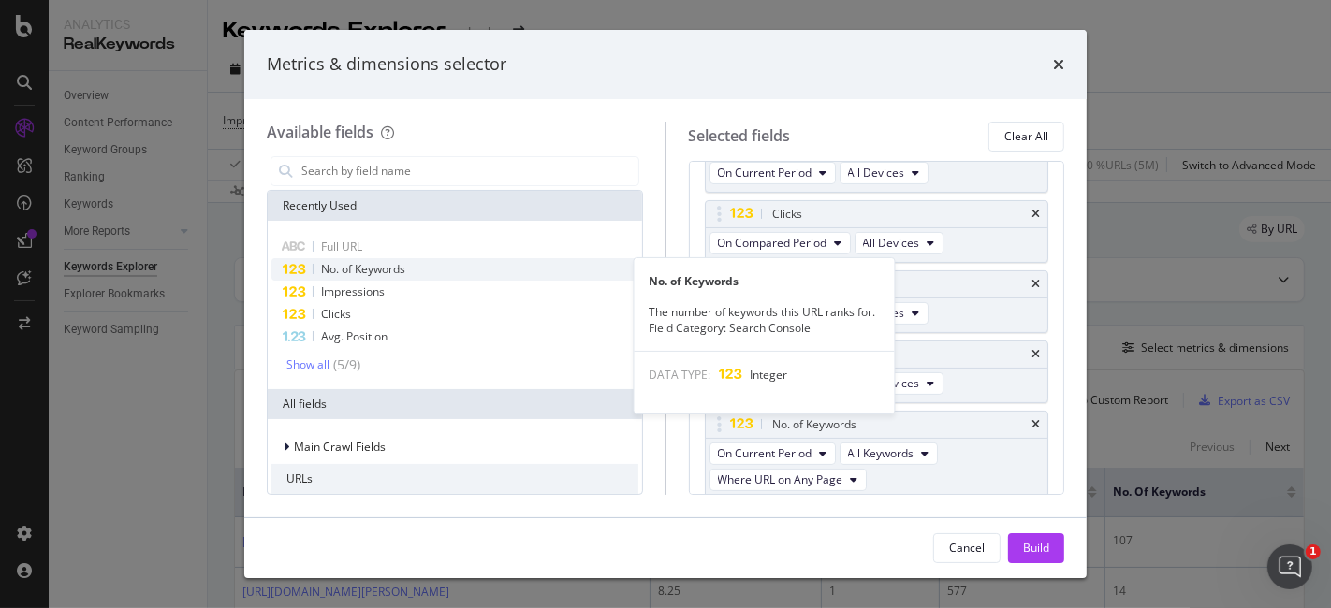
click at [398, 269] on span "No. of Keywords" at bounding box center [363, 269] width 84 height 16
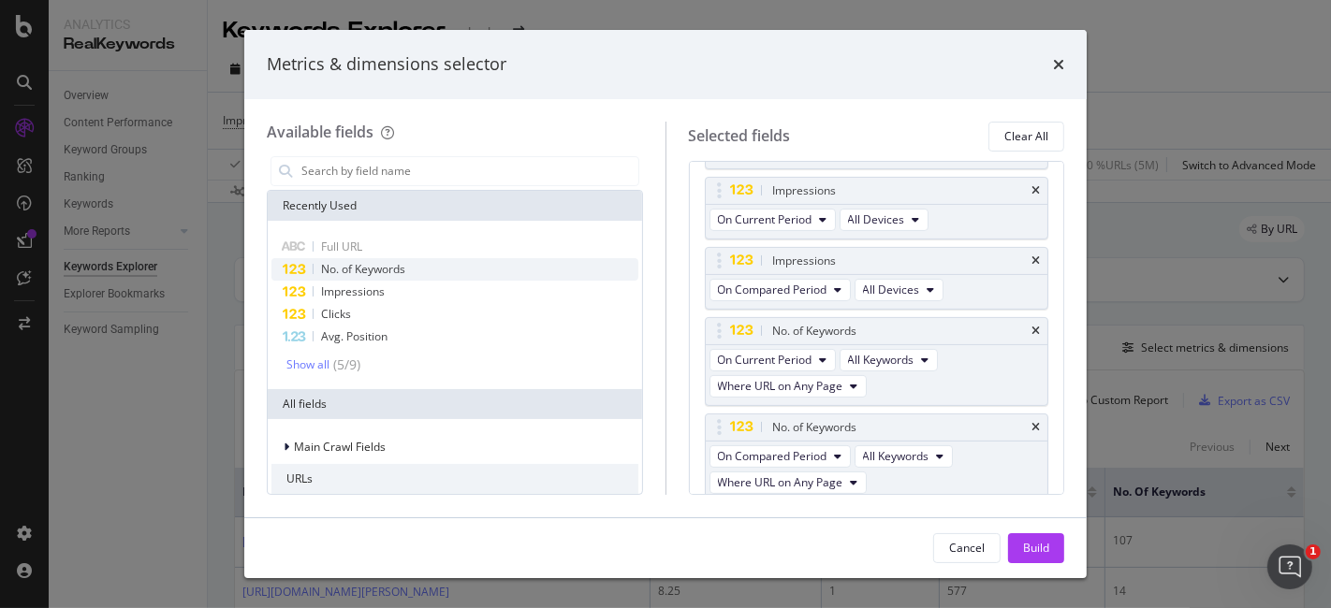
scroll to position [411, 0]
click at [722, 417] on body "Analytics RealKeywords Overview Content Performance Keyword Groups Ranking Keyw…" at bounding box center [665, 304] width 1331 height 608
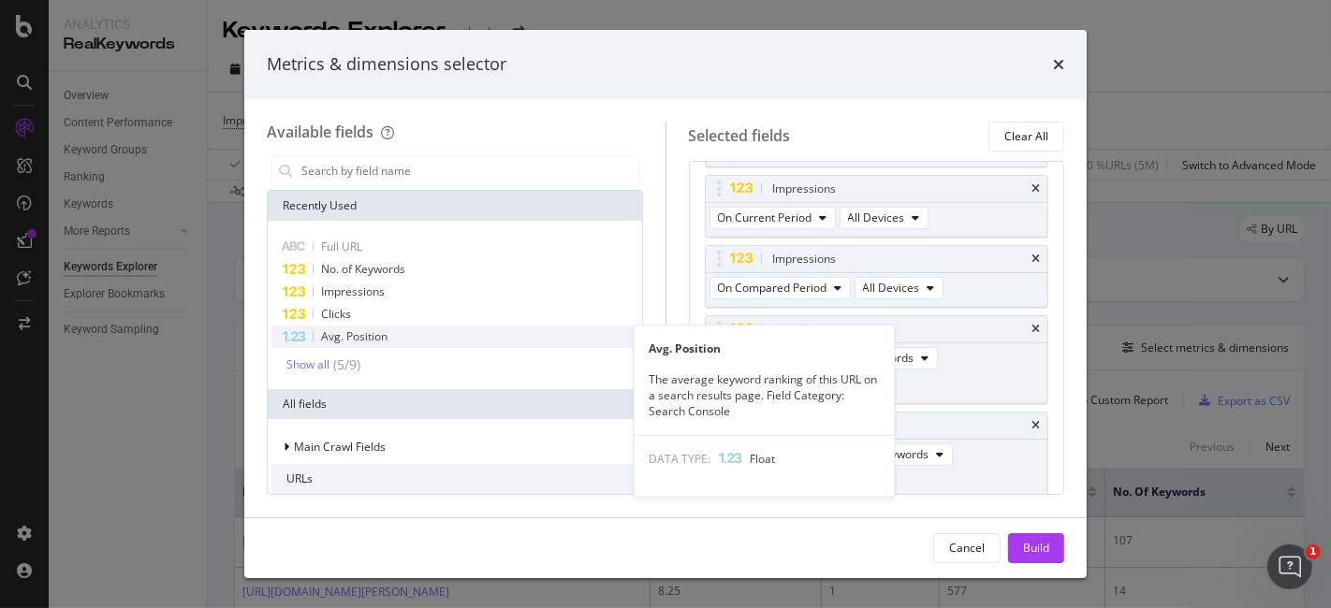
click at [457, 335] on div "Avg. Position" at bounding box center [454, 337] width 367 height 22
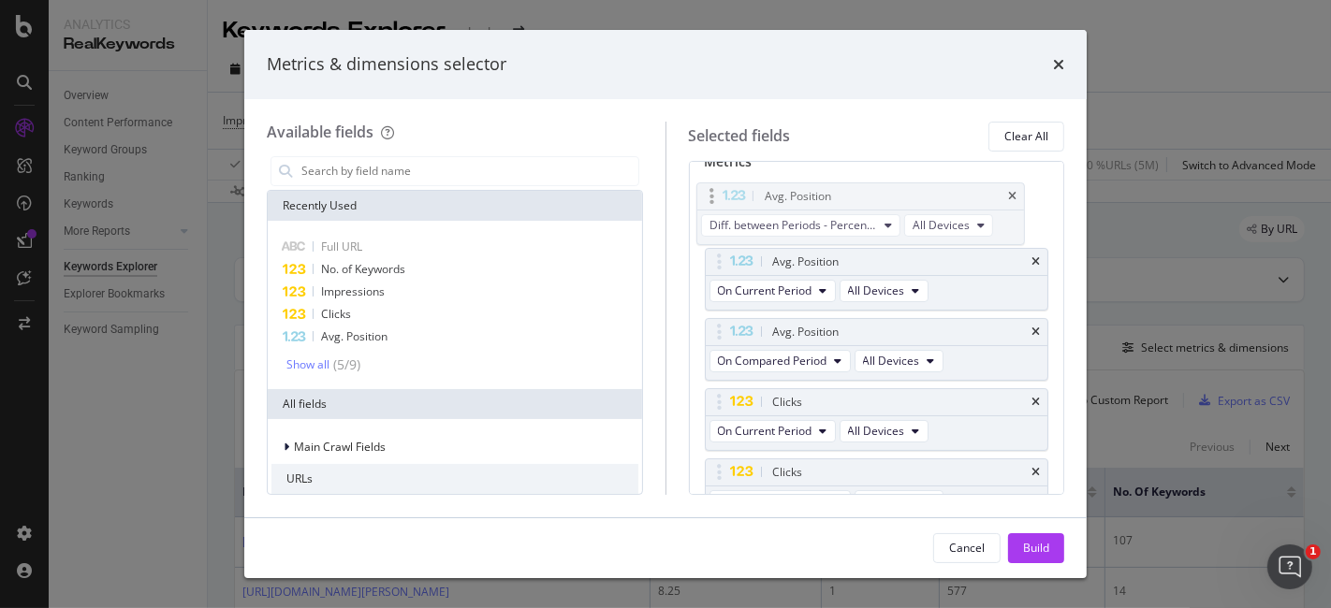
scroll to position [117, 0]
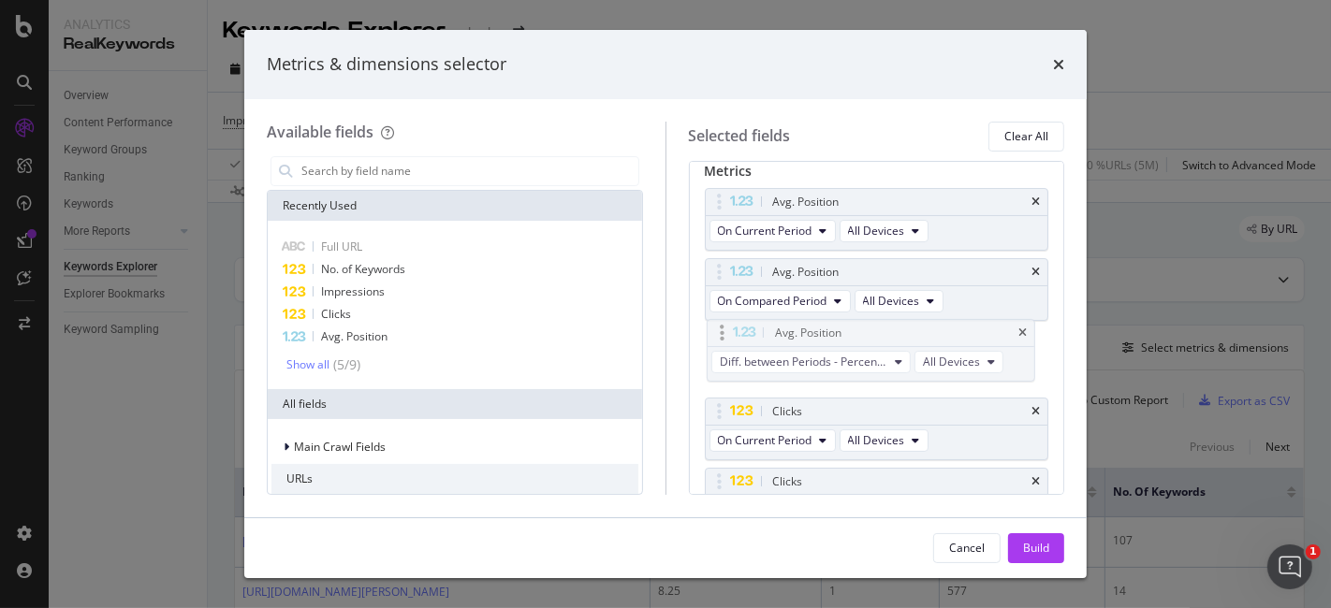
drag, startPoint x: 716, startPoint y: 445, endPoint x: 719, endPoint y: 330, distance: 114.2
click at [719, 330] on body "Analytics RealKeywords Overview Content Performance Keyword Groups Ranking Keyw…" at bounding box center [665, 304] width 1331 height 608
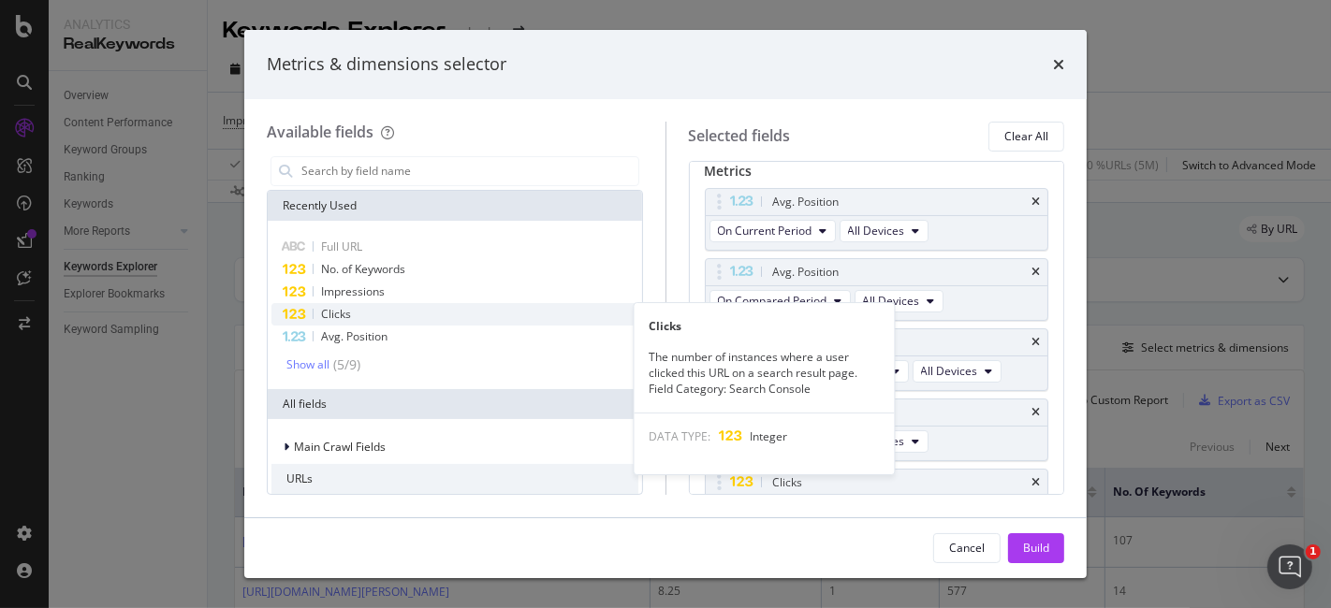
click at [478, 303] on div "Clicks" at bounding box center [454, 314] width 367 height 22
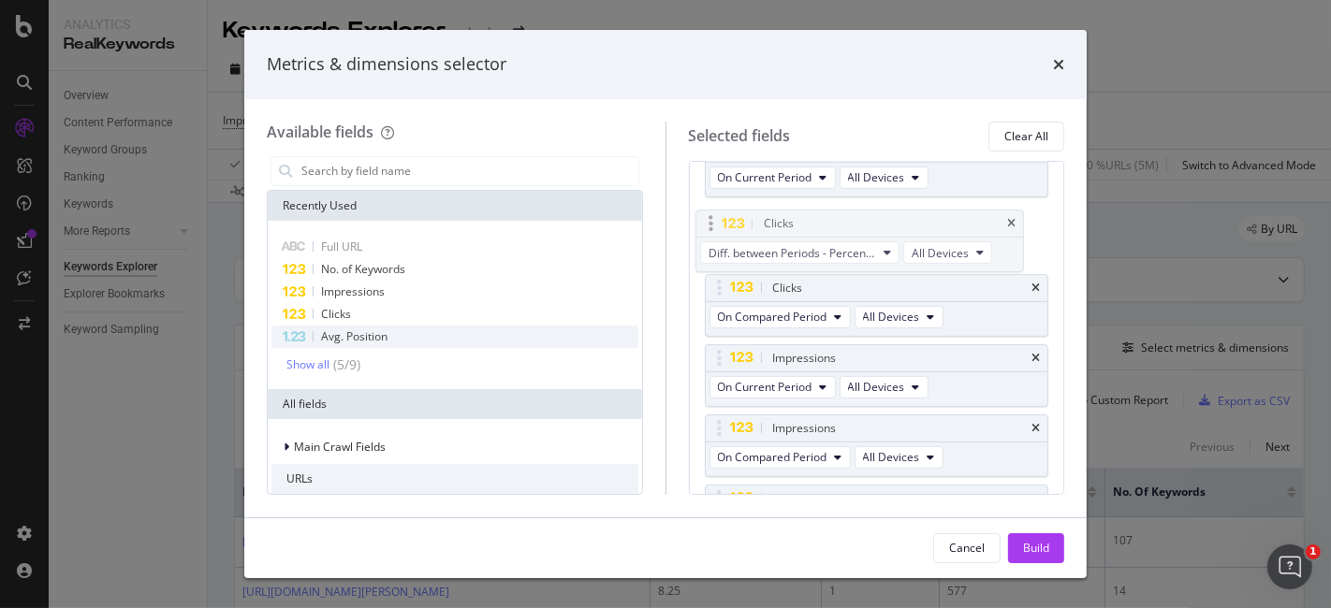
scroll to position [363, 0]
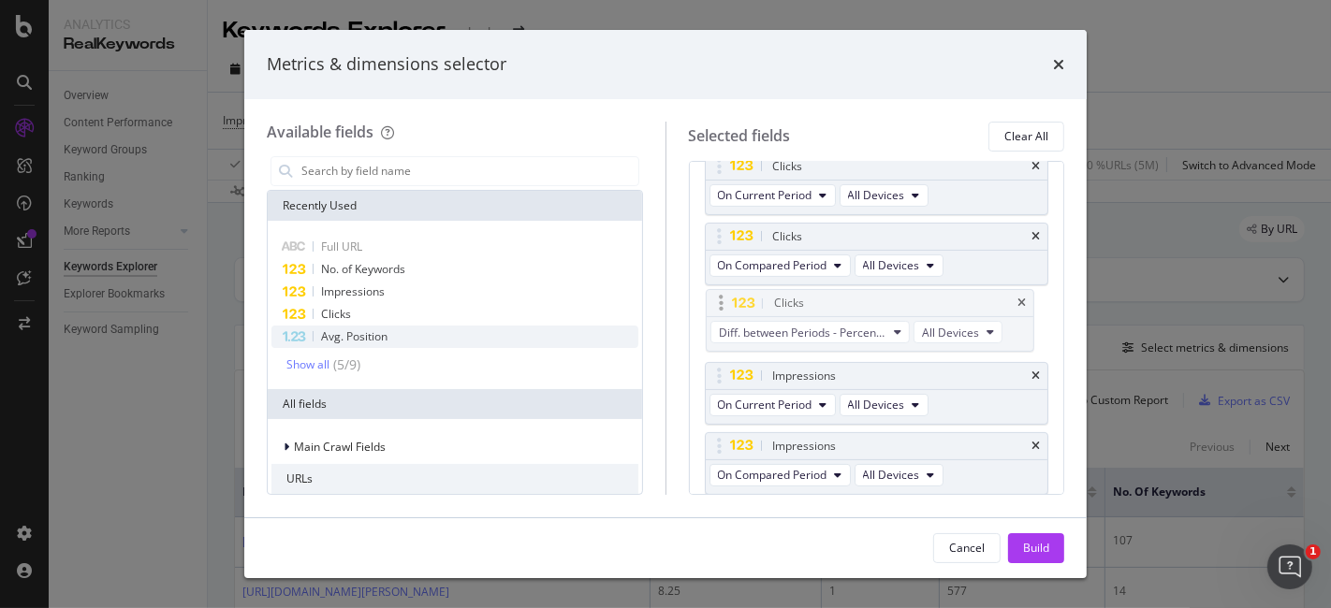
drag, startPoint x: 720, startPoint y: 438, endPoint x: 722, endPoint y: 288, distance: 149.8
click at [722, 288] on body "Analytics RealKeywords Overview Content Performance Keyword Groups Ranking Keyw…" at bounding box center [665, 304] width 1331 height 608
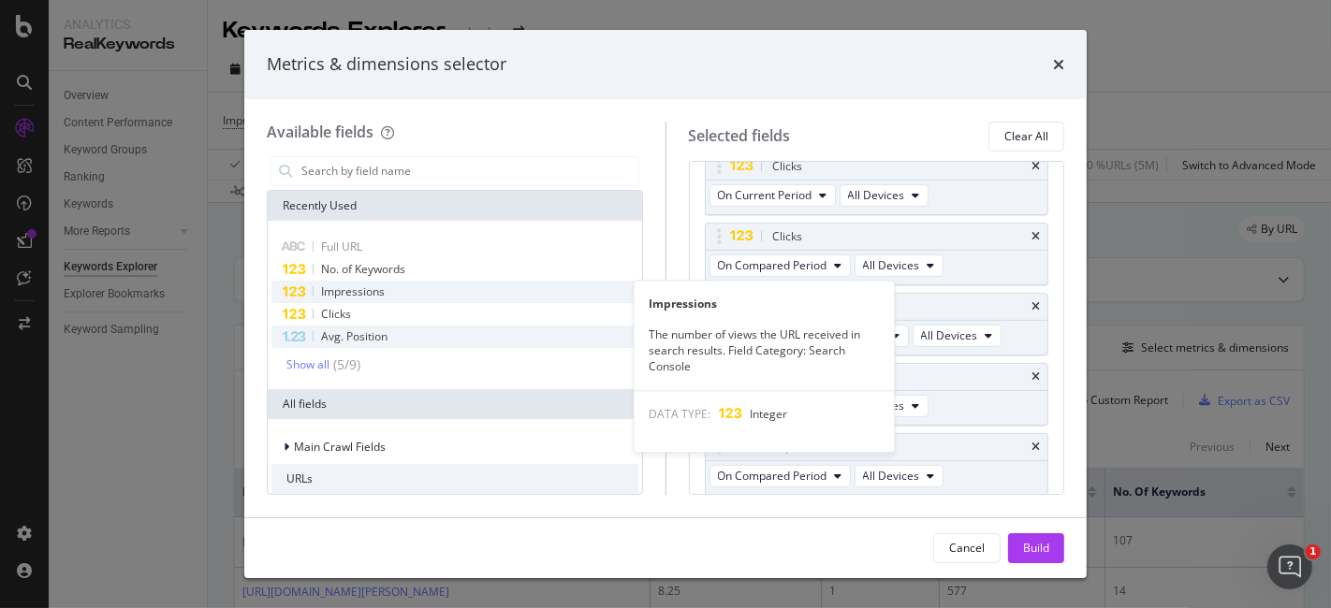
click at [498, 281] on div "Impressions" at bounding box center [454, 292] width 367 height 22
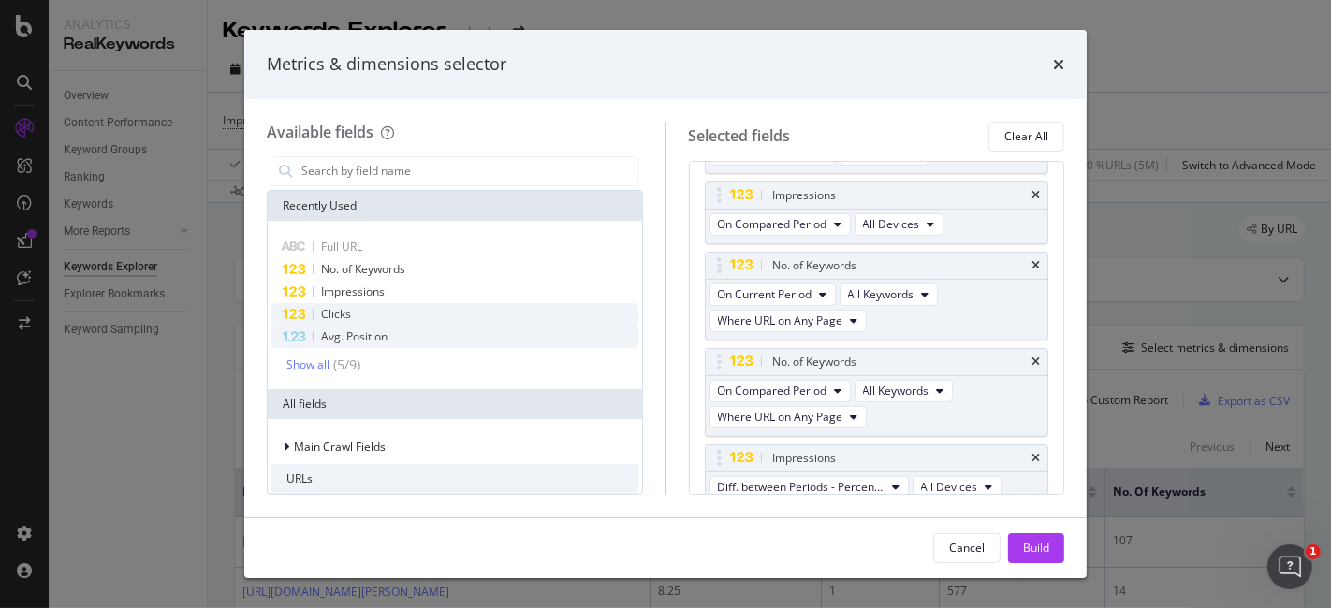
scroll to position [620, 0]
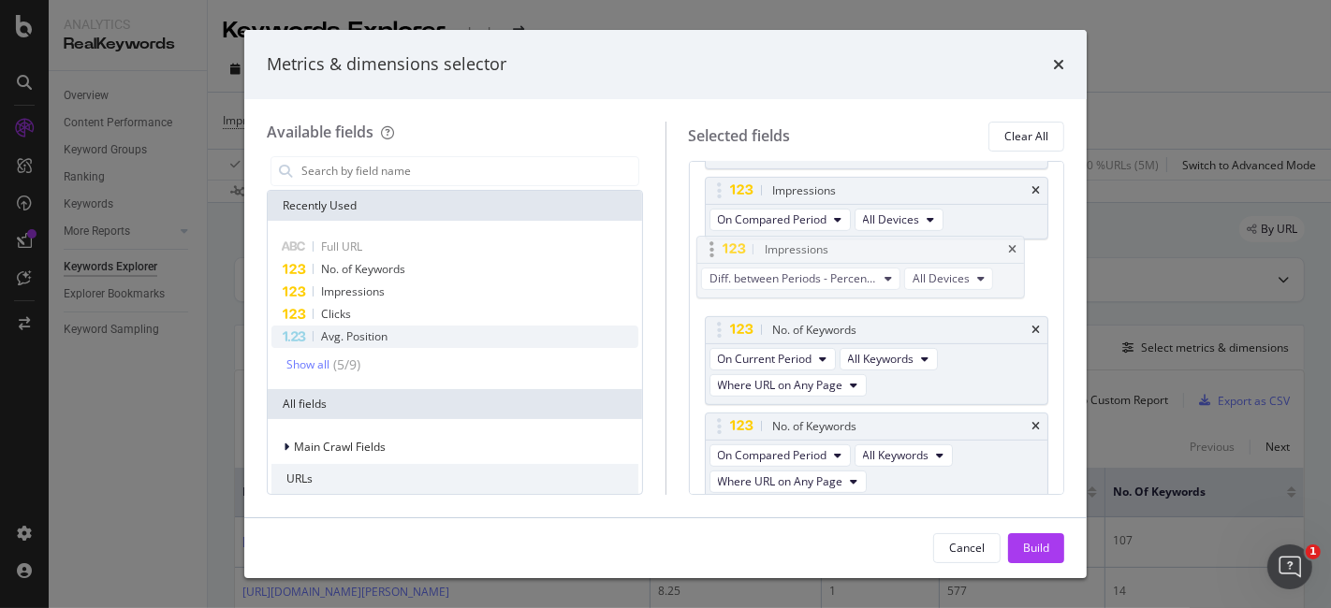
drag, startPoint x: 722, startPoint y: 441, endPoint x: 714, endPoint y: 243, distance: 197.6
click at [714, 243] on body "Analytics RealKeywords Overview Content Performance Keyword Groups Ranking Keyw…" at bounding box center [665, 304] width 1331 height 608
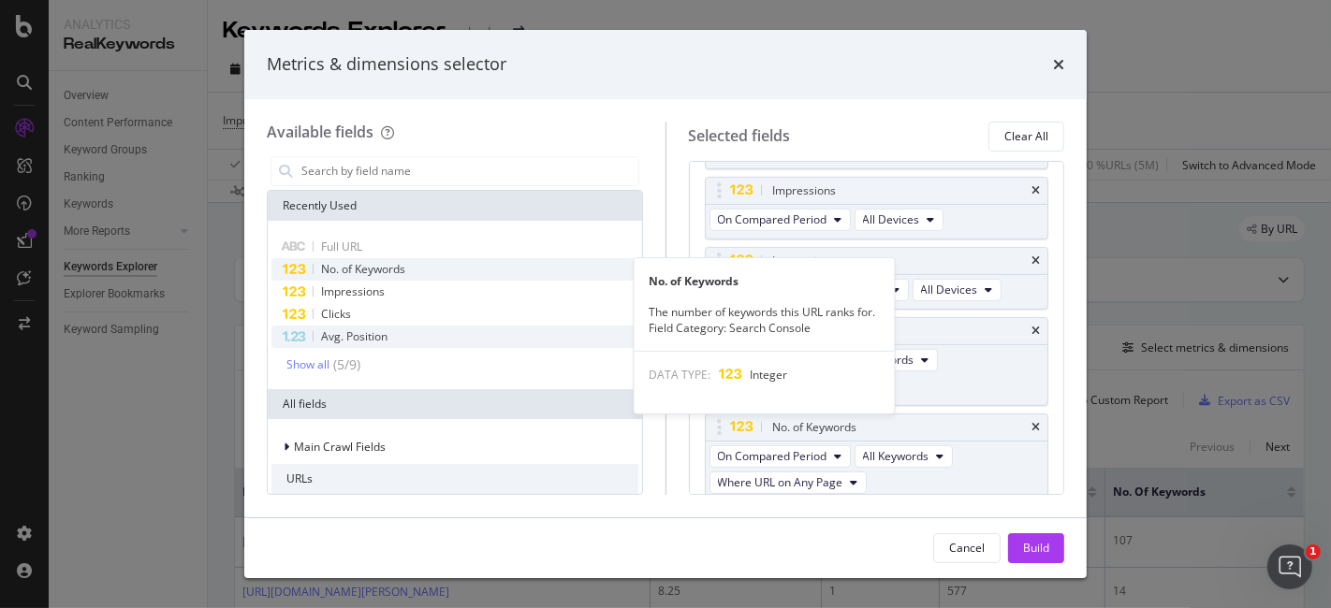
click at [532, 265] on div "No. of Keywords" at bounding box center [454, 269] width 367 height 22
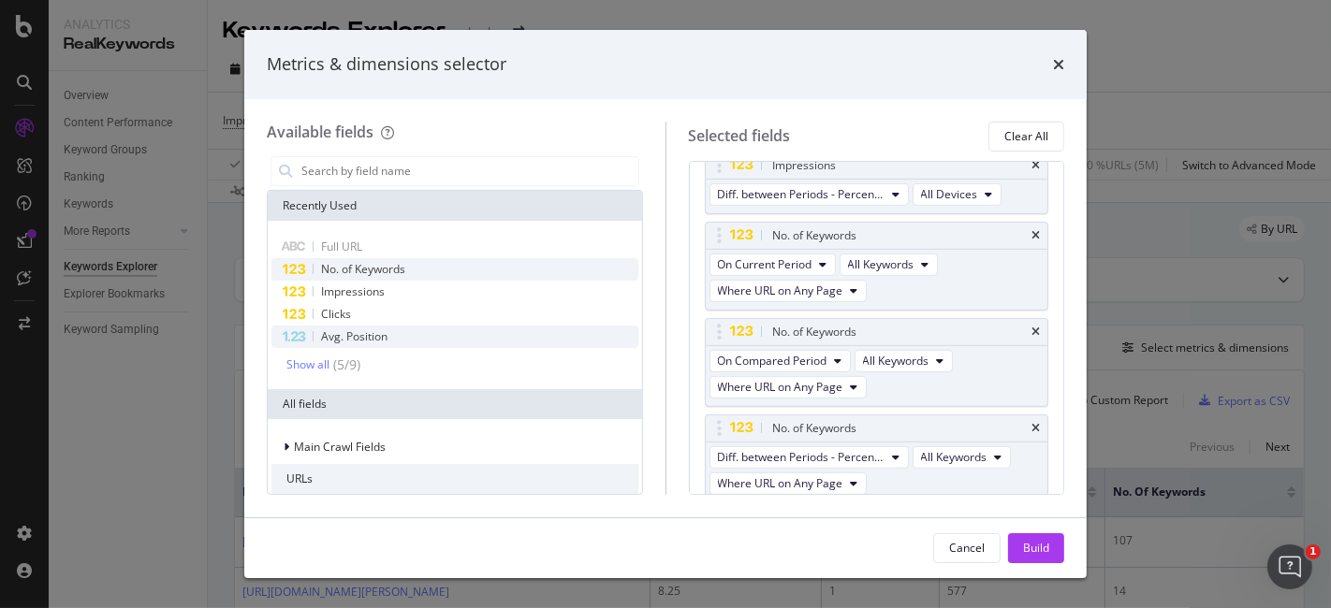
scroll to position [716, 0]
click at [1051, 547] on button "Build" at bounding box center [1036, 548] width 56 height 30
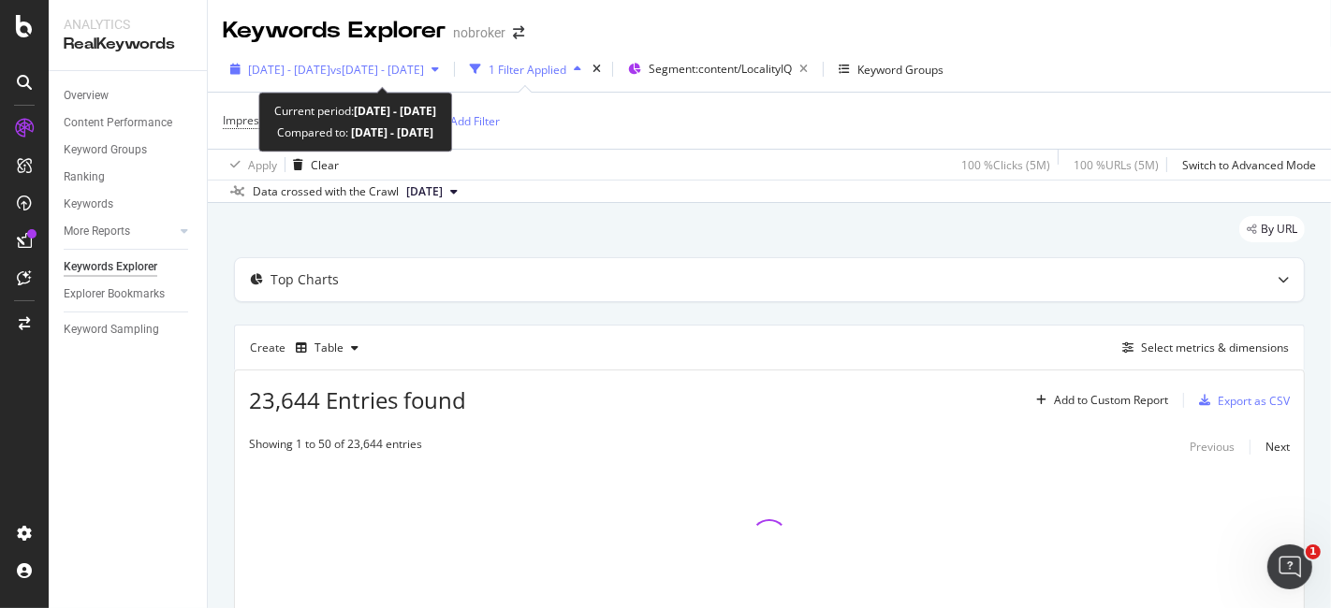
click at [424, 77] on div "[DATE] - [DATE] vs [DATE] - [DATE]" at bounding box center [336, 70] width 176 height 16
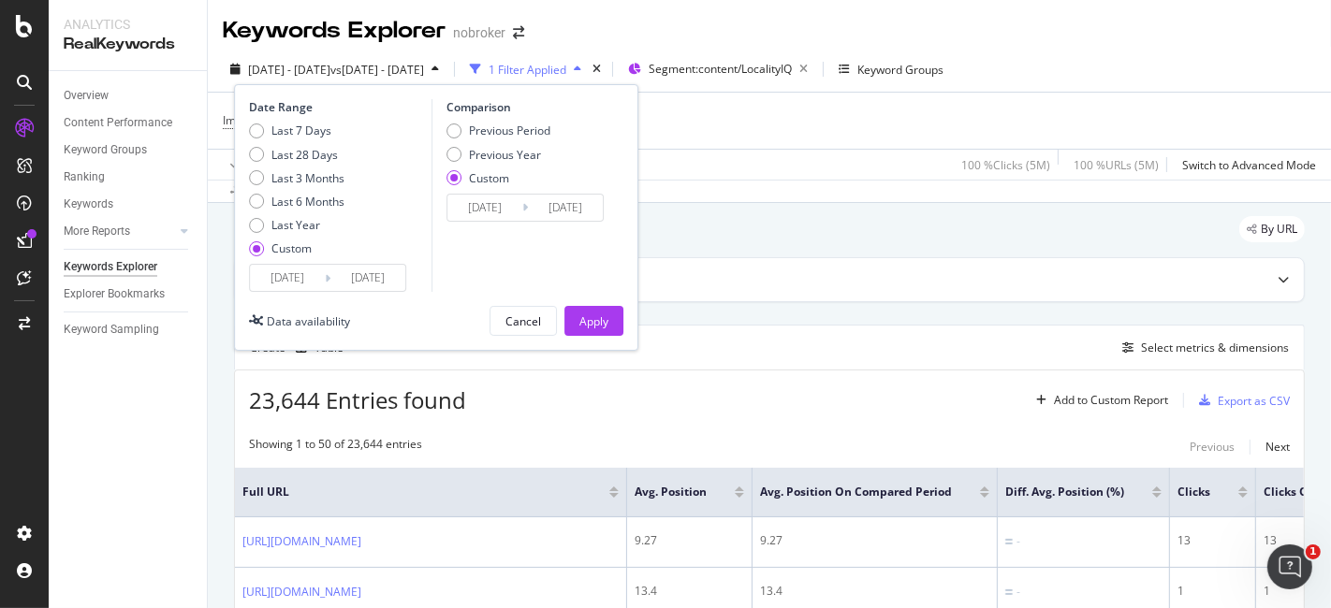
click at [511, 207] on input "[DATE]" at bounding box center [484, 208] width 75 height 26
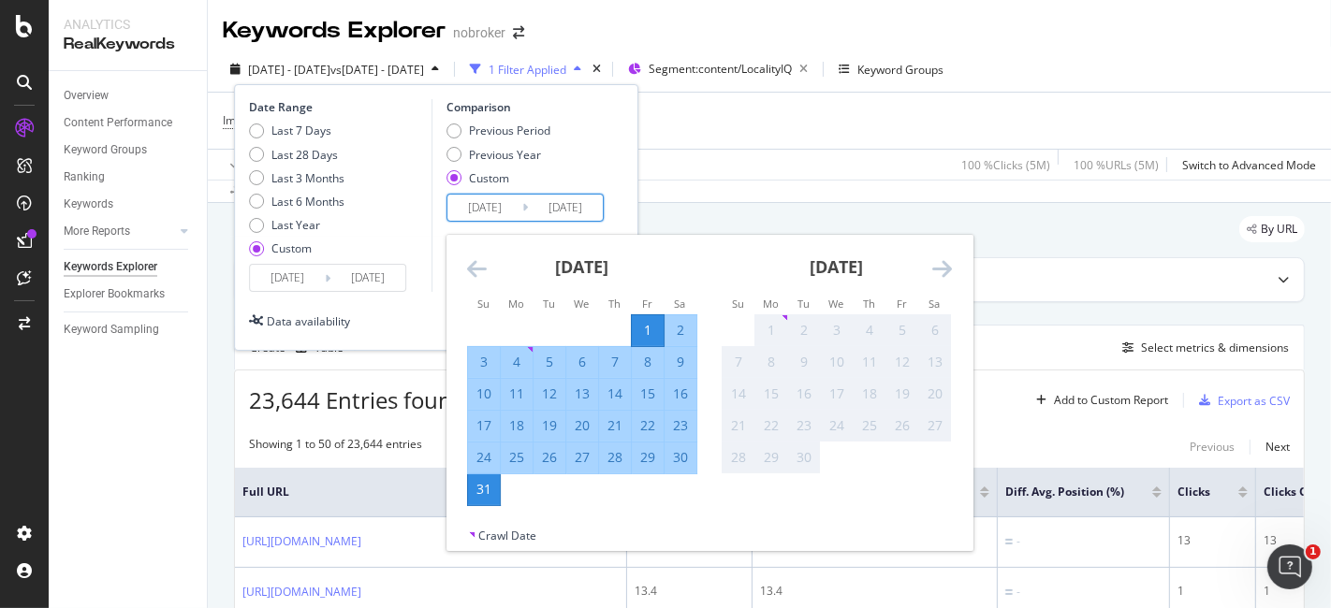
click at [760, 329] on div "1" at bounding box center [771, 330] width 32 height 19
click at [765, 329] on div "1" at bounding box center [771, 330] width 32 height 19
click at [767, 329] on div "1" at bounding box center [771, 330] width 32 height 19
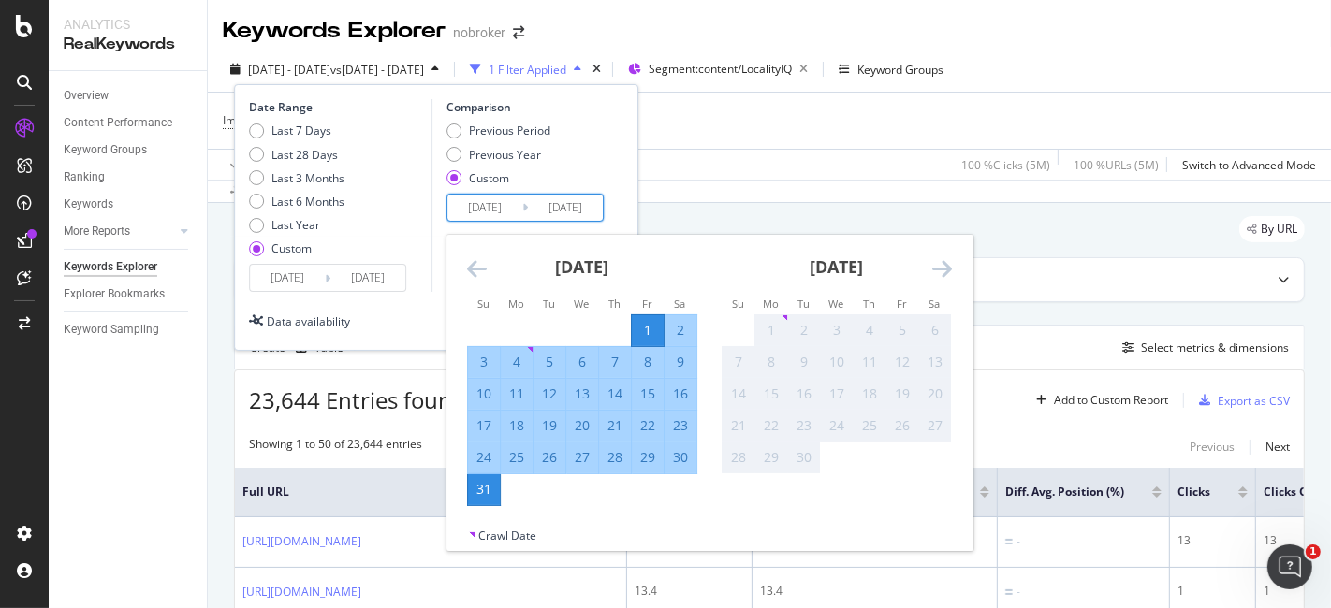
click at [767, 329] on div "1" at bounding box center [771, 330] width 32 height 19
drag, startPoint x: 767, startPoint y: 329, endPoint x: 360, endPoint y: 168, distance: 436.6
click at [360, 168] on div "Date Range Last 7 Days Last 28 Days Last 3 Months Last 6 Months Last Year Custo…" at bounding box center [436, 195] width 374 height 193
click at [517, 163] on div "Previous Period Previous Year Custom" at bounding box center [498, 158] width 104 height 70
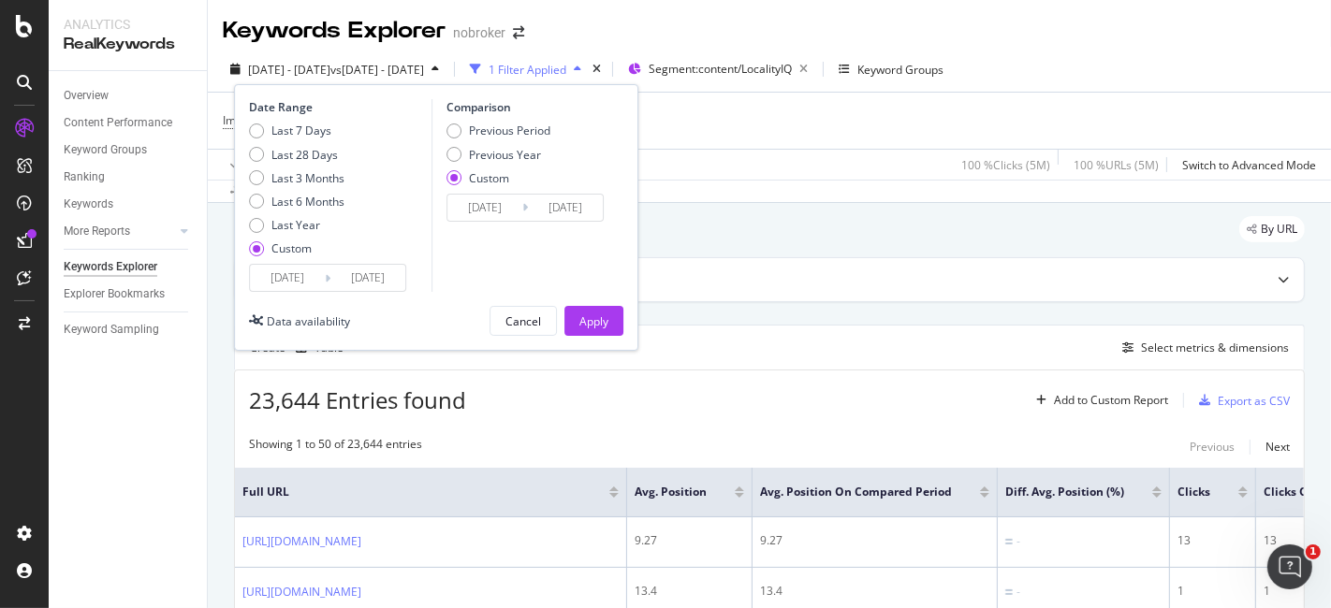
click at [505, 212] on input "[DATE]" at bounding box center [484, 208] width 75 height 26
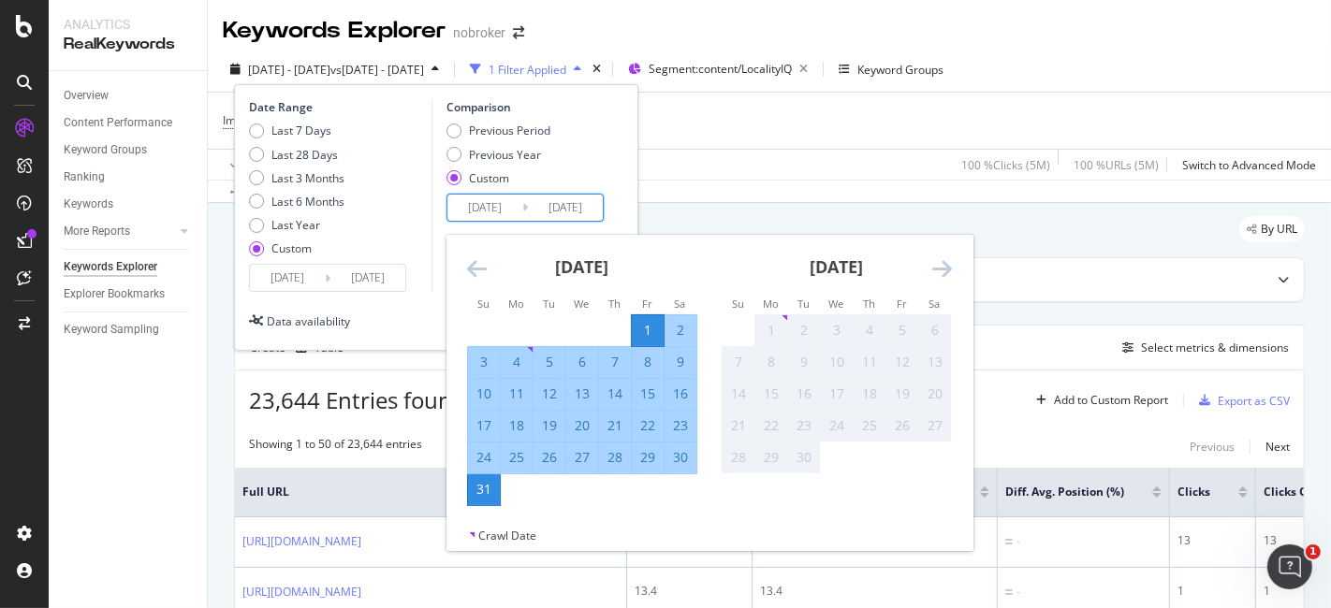
click at [639, 335] on div "1" at bounding box center [648, 330] width 32 height 19
click at [639, 402] on div "15" at bounding box center [648, 394] width 32 height 19
type input "[DATE]"
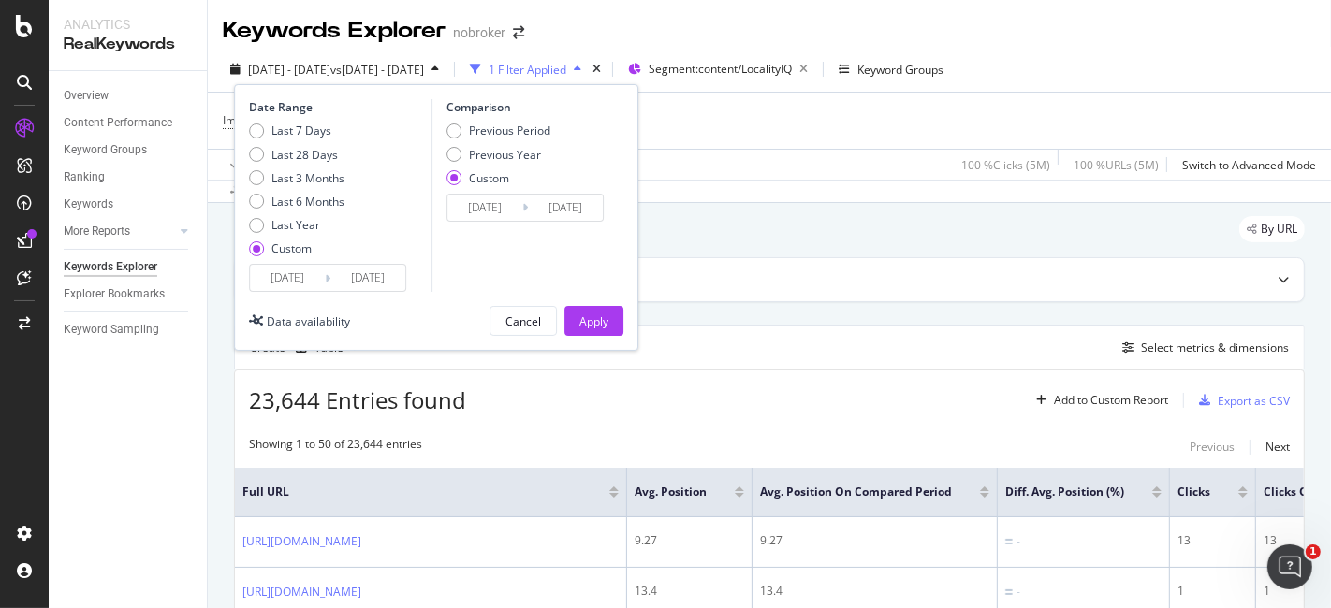
click at [502, 212] on input "[DATE]" at bounding box center [484, 208] width 75 height 26
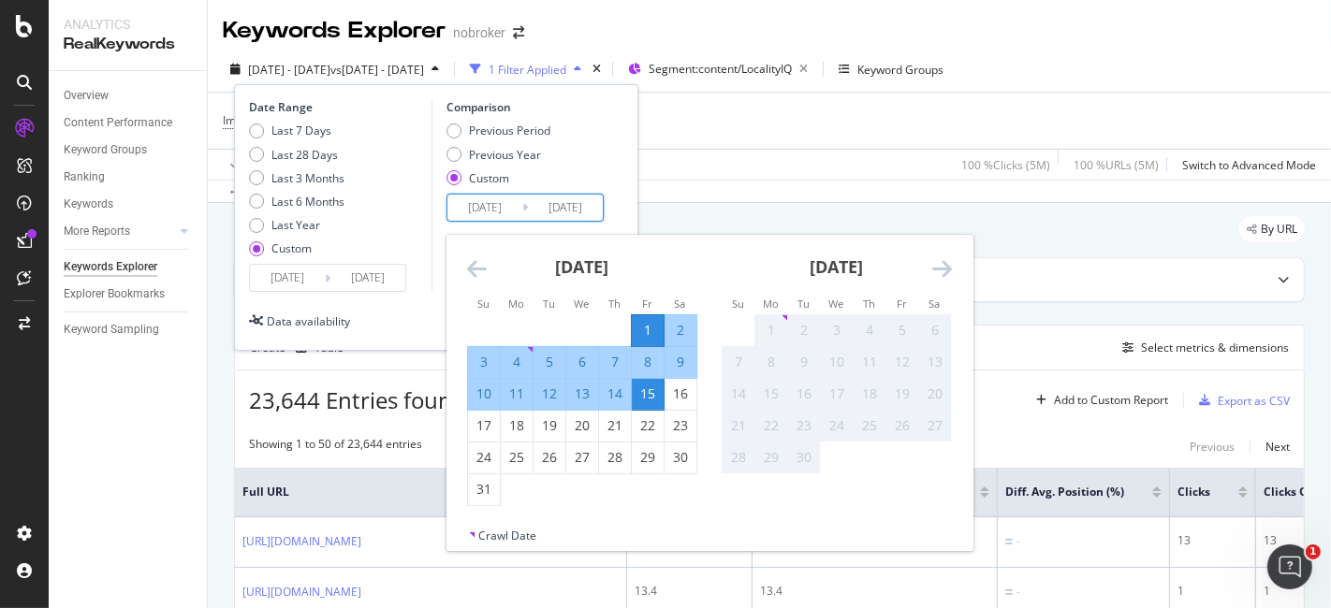
click at [772, 332] on div "1" at bounding box center [771, 330] width 32 height 19
drag, startPoint x: 772, startPoint y: 332, endPoint x: 569, endPoint y: 282, distance: 209.3
click at [569, 282] on div "[DATE] 1 2 3 4 5 6 7 8 9 10 11 12 13 14 15 16 17 18 19 20 21 22 23 24 25 26 27 …" at bounding box center [964, 370] width 1018 height 271
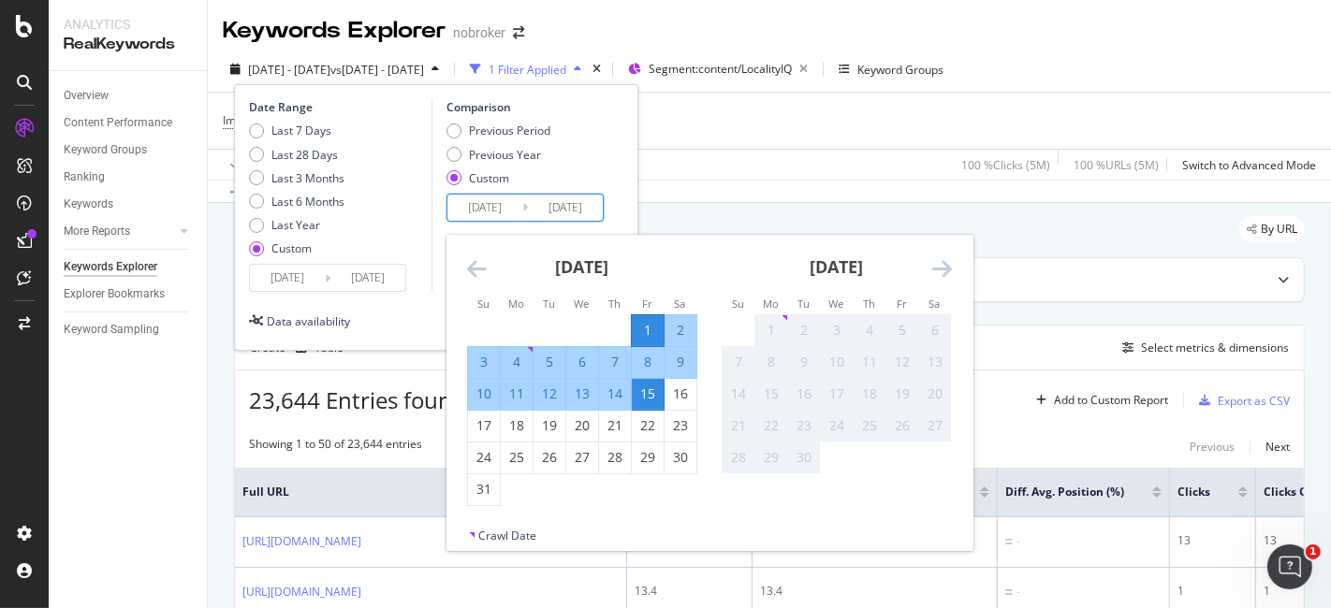
click at [476, 259] on icon "Move backward to switch to the previous month." at bounding box center [477, 268] width 20 height 22
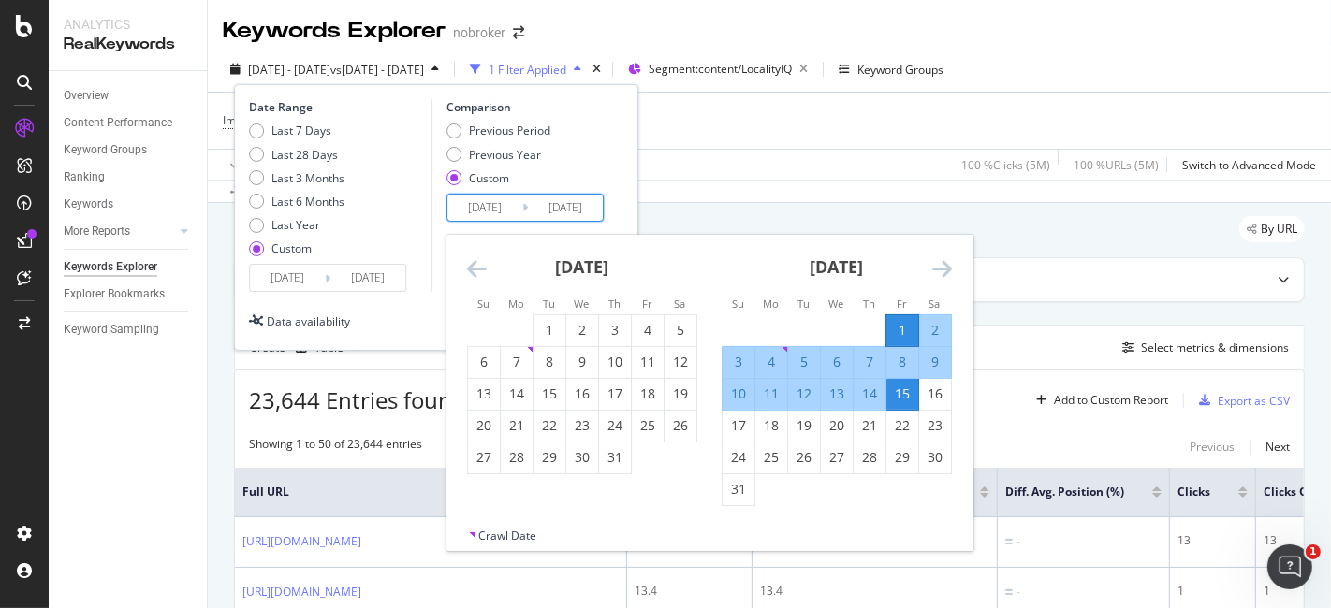
click at [939, 269] on icon "Move forward to switch to the next month." at bounding box center [942, 268] width 20 height 22
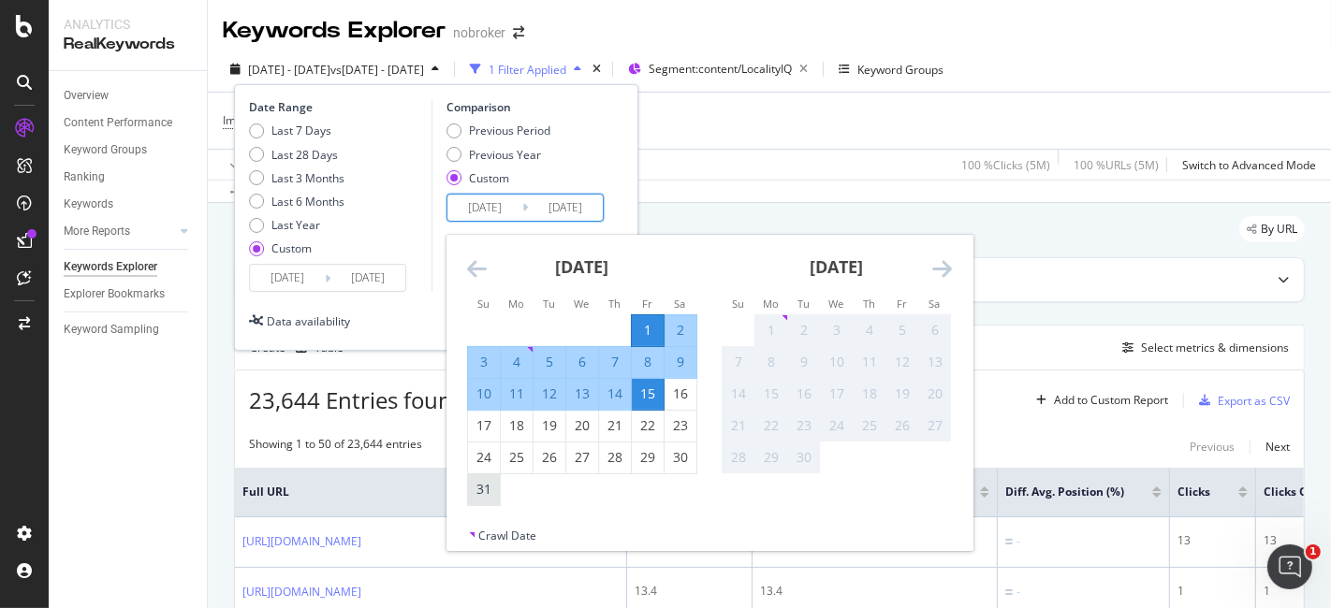
click at [488, 494] on div "31" at bounding box center [484, 489] width 32 height 19
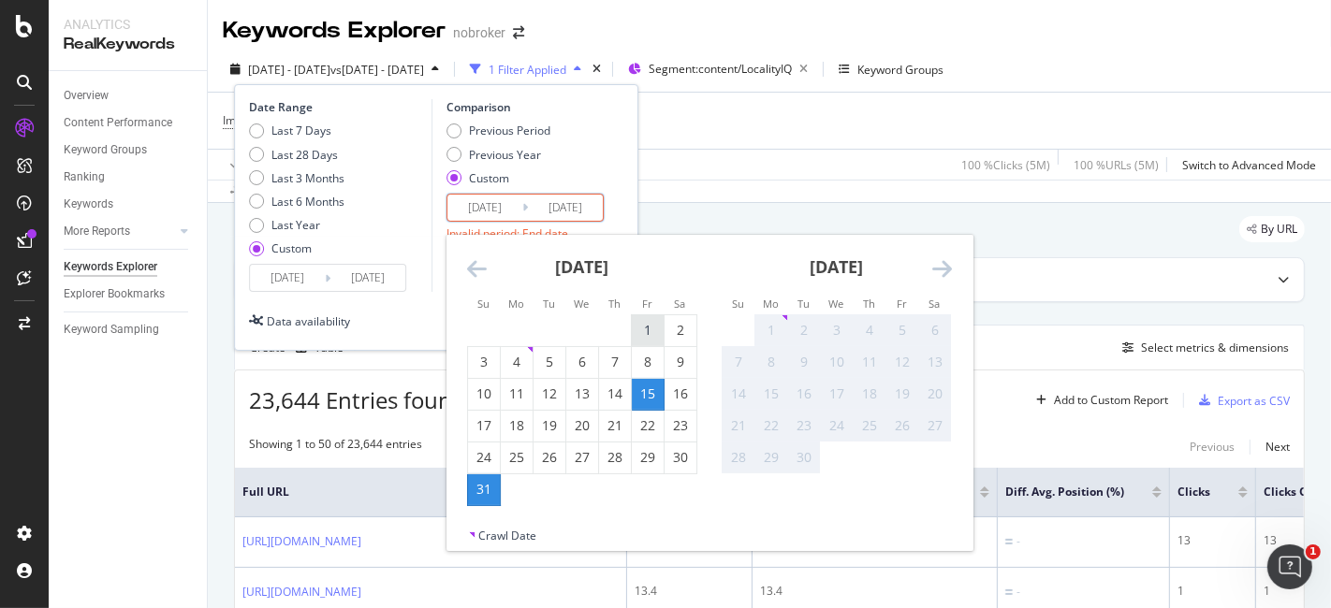
click at [650, 337] on div "1" at bounding box center [648, 330] width 32 height 19
type input "[DATE]"
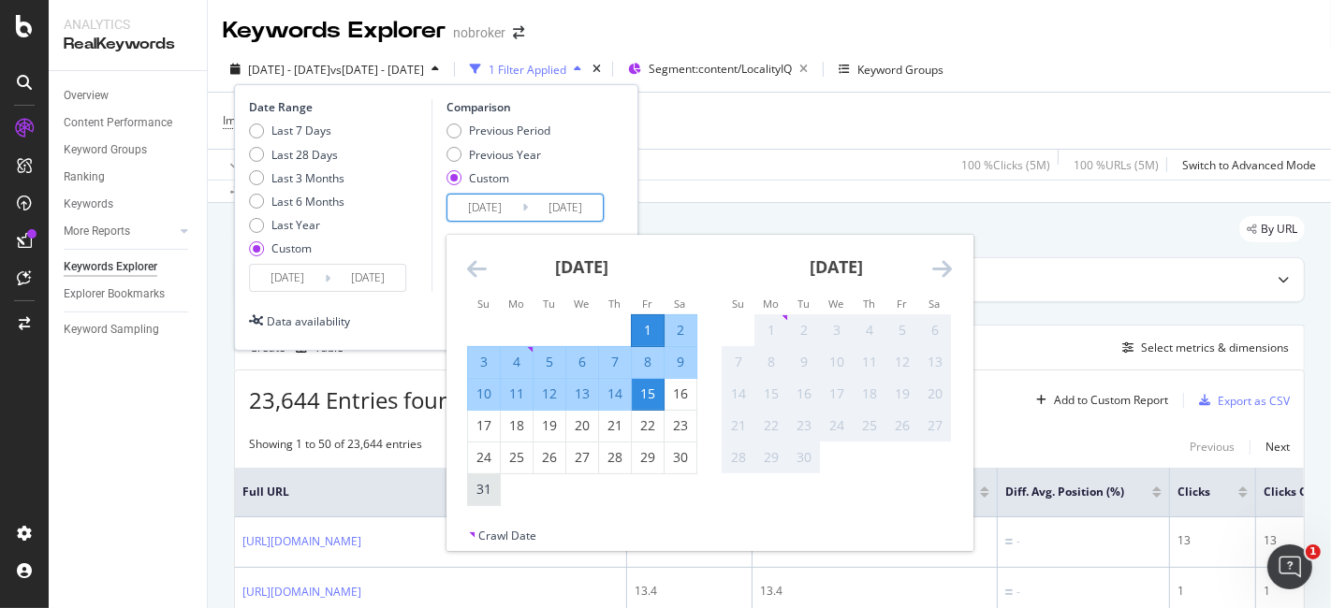
click at [472, 497] on div "31" at bounding box center [484, 489] width 32 height 19
type input "[DATE]"
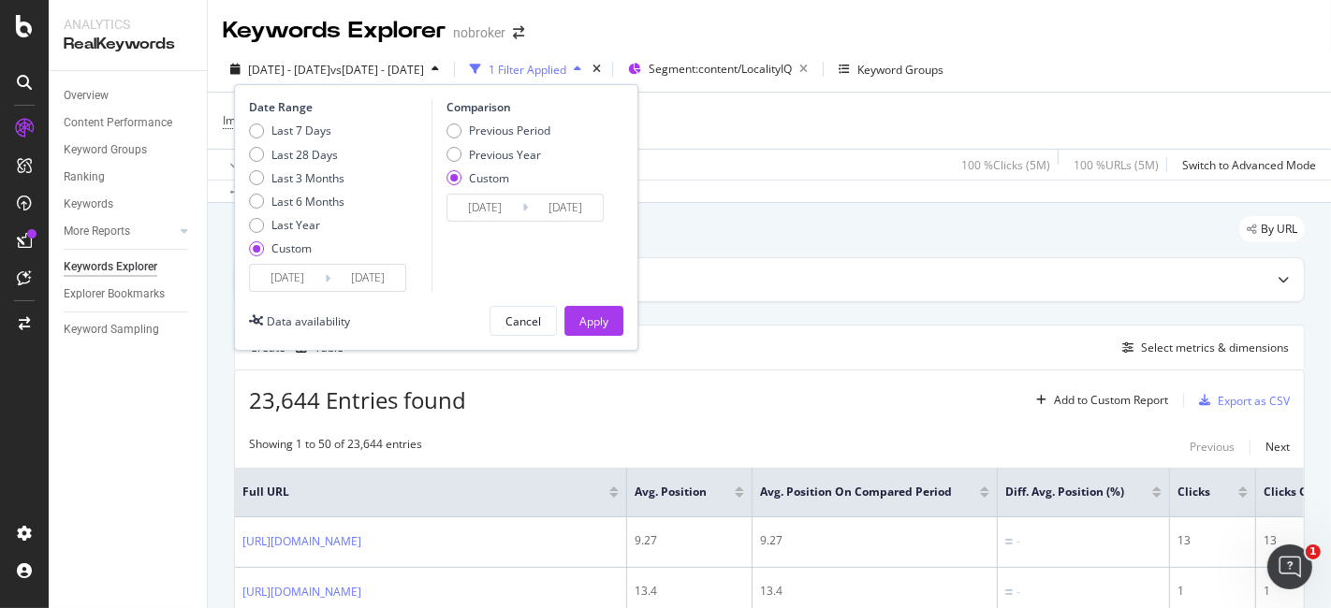
click at [300, 250] on div "Custom" at bounding box center [291, 249] width 40 height 16
type input "[DATE]"
click at [300, 250] on div "Custom" at bounding box center [291, 249] width 40 height 16
click at [329, 277] on icon at bounding box center [328, 279] width 6 height 18
click at [375, 277] on input "[DATE]" at bounding box center [367, 278] width 75 height 26
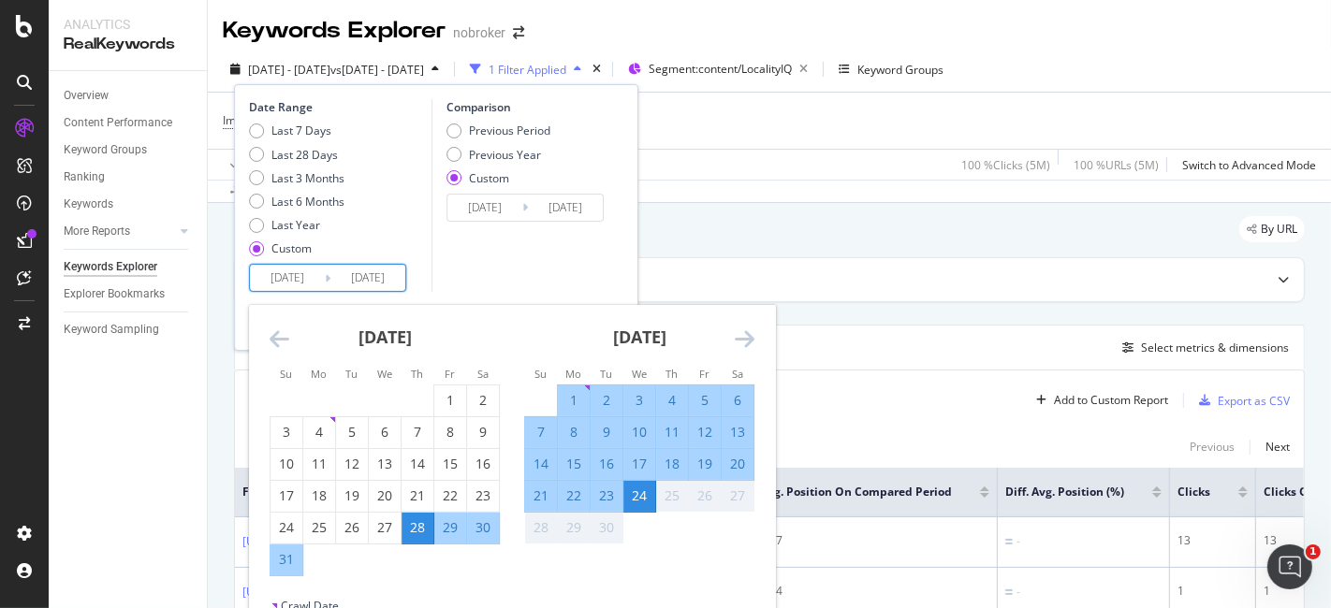
click at [575, 391] on div "1" at bounding box center [574, 400] width 32 height 19
type input "[DATE]"
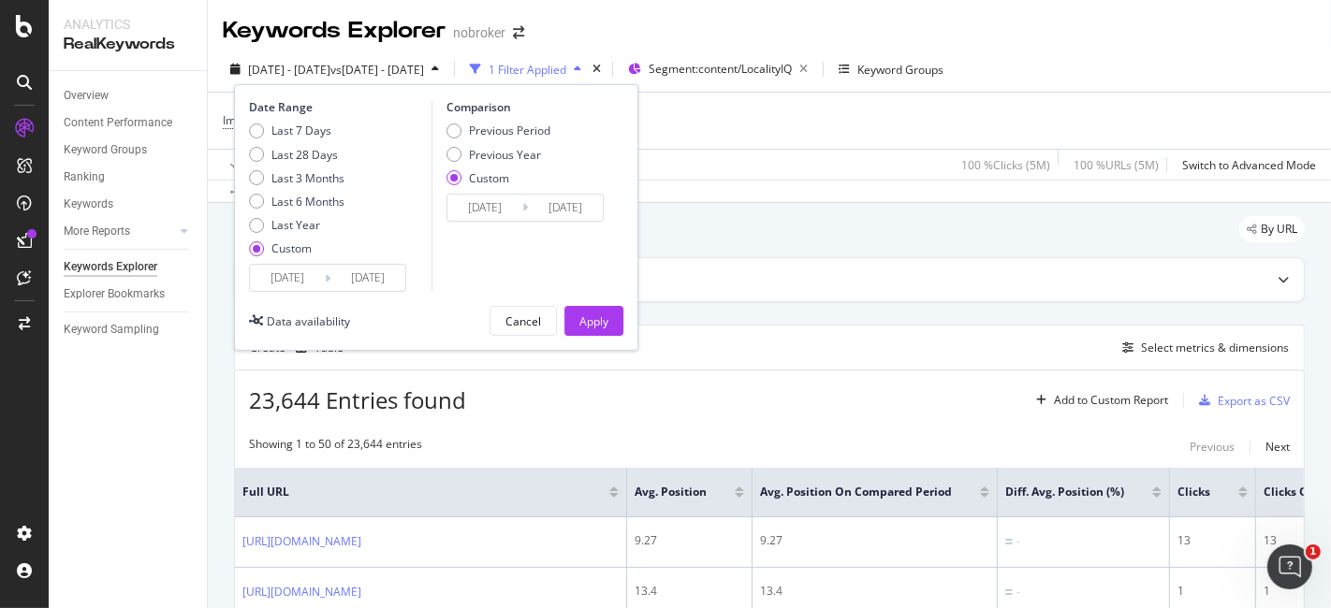
click at [343, 284] on input "[DATE]" at bounding box center [367, 278] width 75 height 26
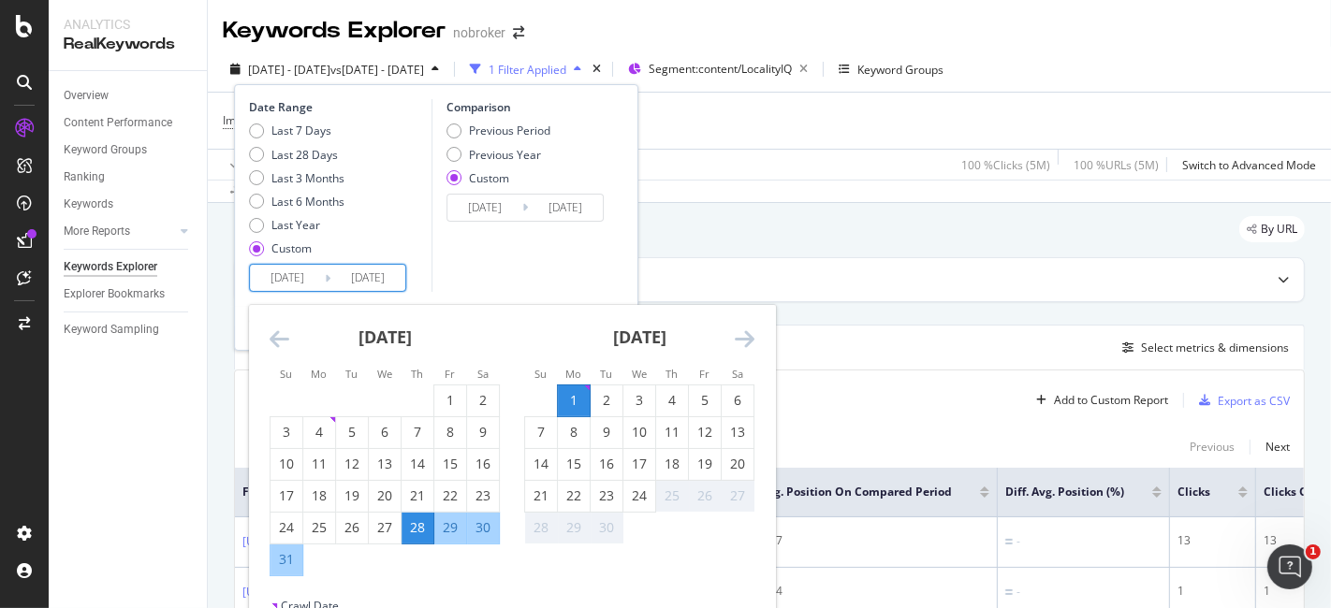
click at [308, 275] on input "[DATE]" at bounding box center [287, 278] width 75 height 26
click at [577, 387] on div "1" at bounding box center [574, 401] width 32 height 31
type input "[DATE]"
click at [636, 493] on div "24" at bounding box center [639, 496] width 32 height 19
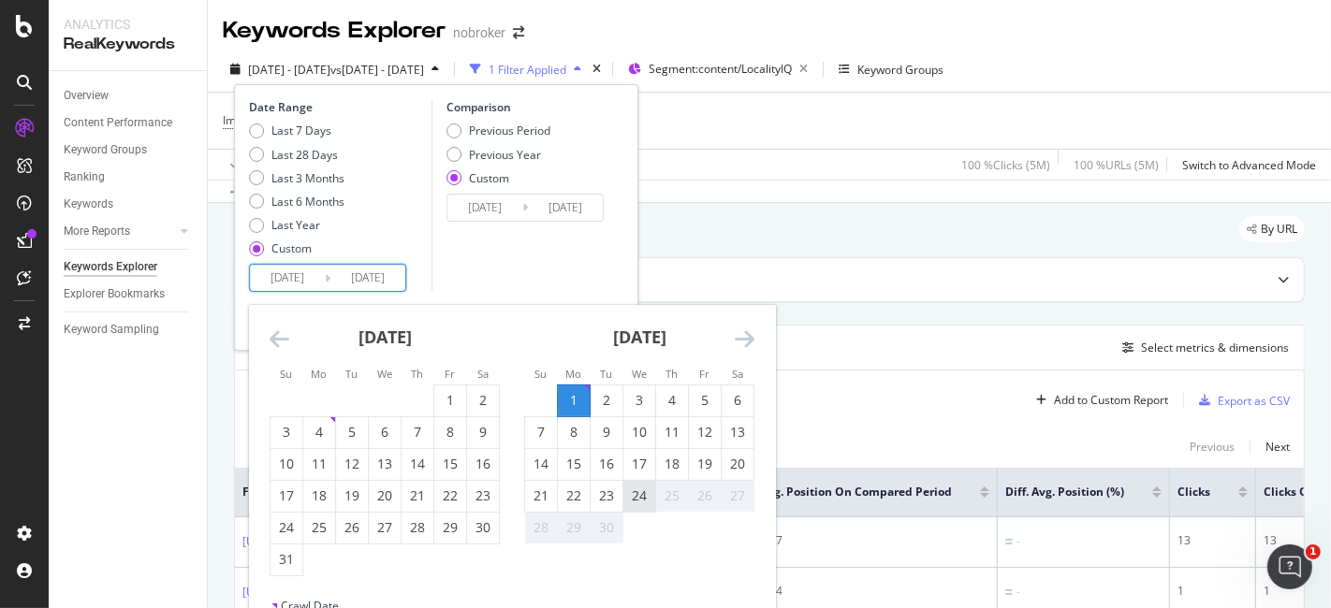
type input "[DATE]"
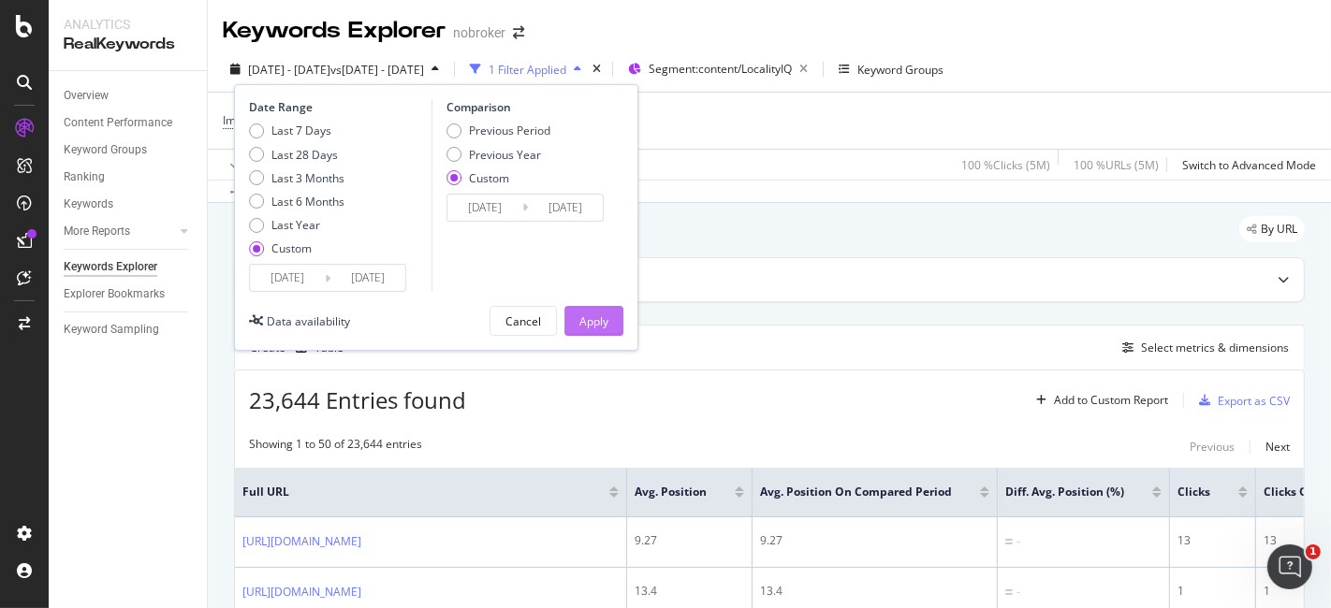
click at [602, 322] on div "Apply" at bounding box center [593, 322] width 29 height 16
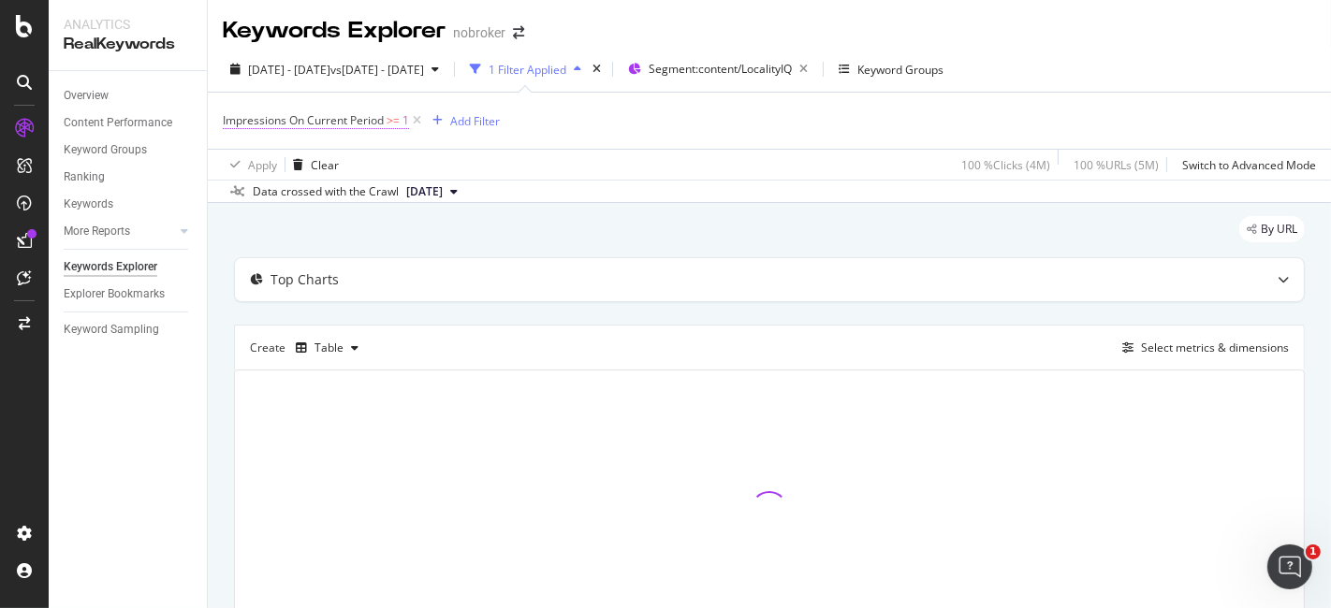
click at [396, 119] on span ">=" at bounding box center [393, 120] width 13 height 16
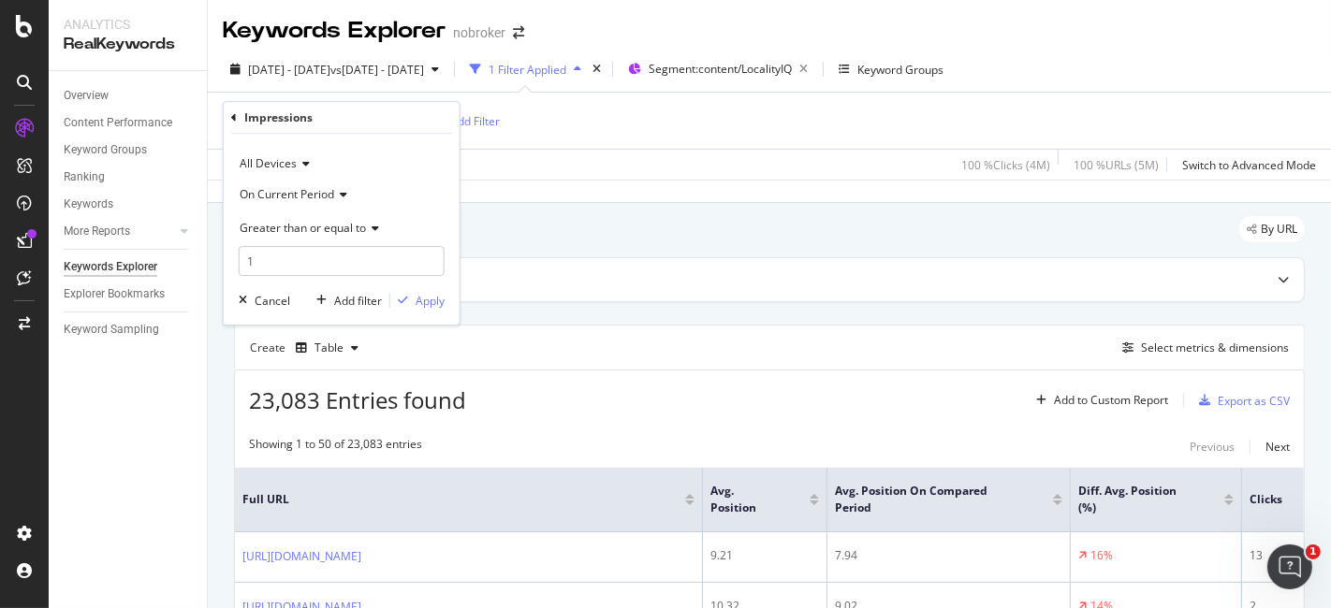
click at [345, 230] on span "Greater than or equal to" at bounding box center [303, 228] width 126 height 16
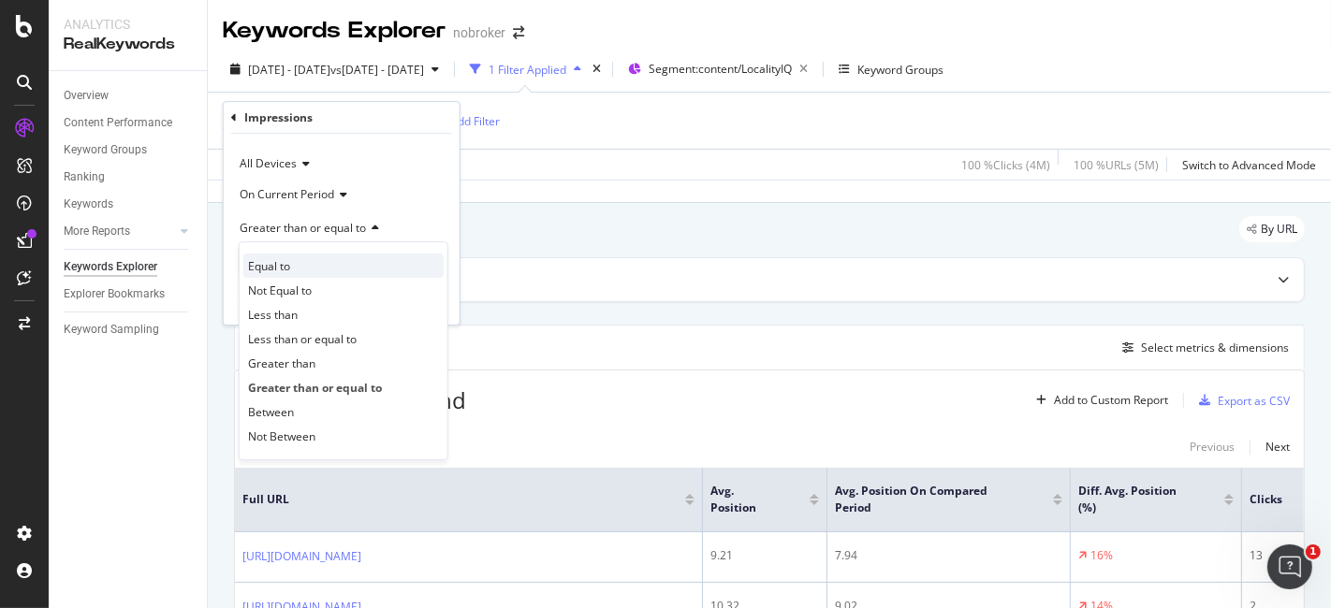
click at [322, 259] on div "Equal to" at bounding box center [343, 266] width 200 height 24
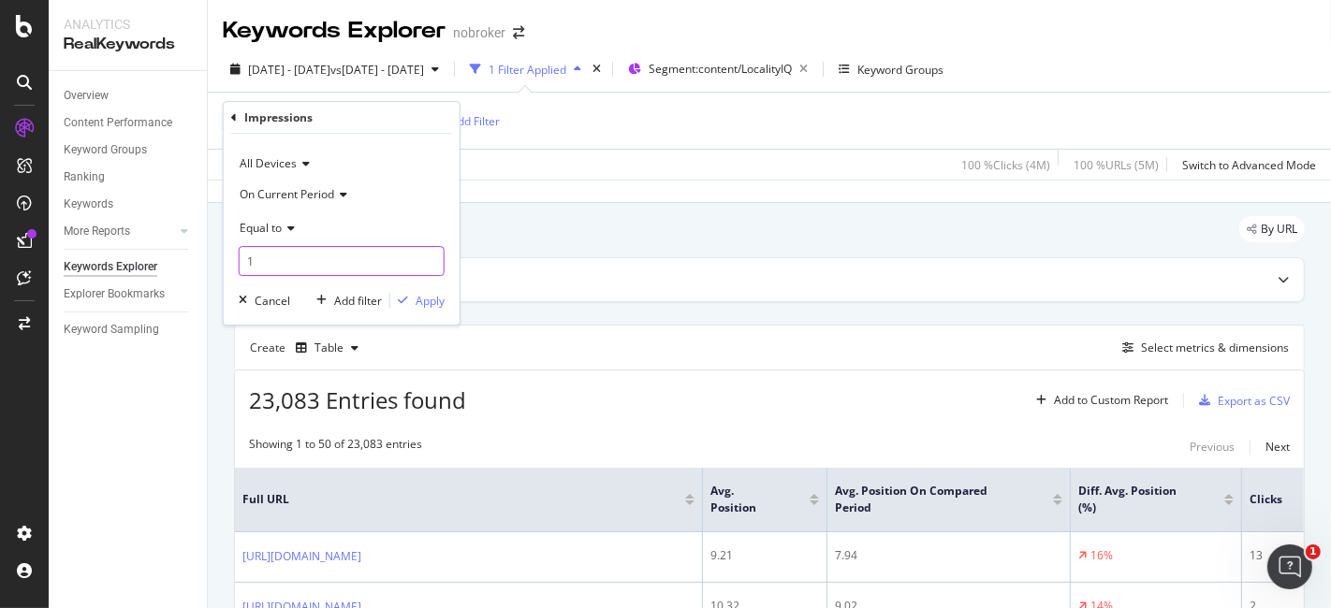
click at [322, 259] on input "1" at bounding box center [342, 261] width 206 height 30
type input "0"
click at [431, 303] on div "Apply" at bounding box center [430, 301] width 29 height 16
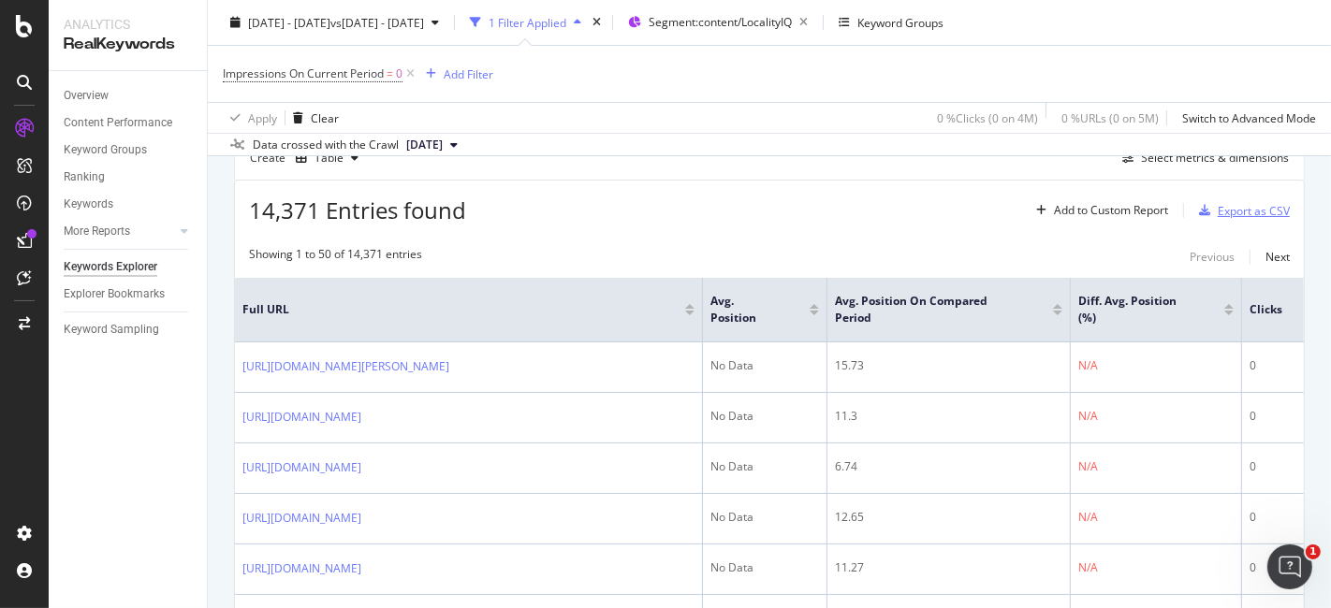
click at [1218, 204] on div "Export as CSV" at bounding box center [1254, 211] width 72 height 16
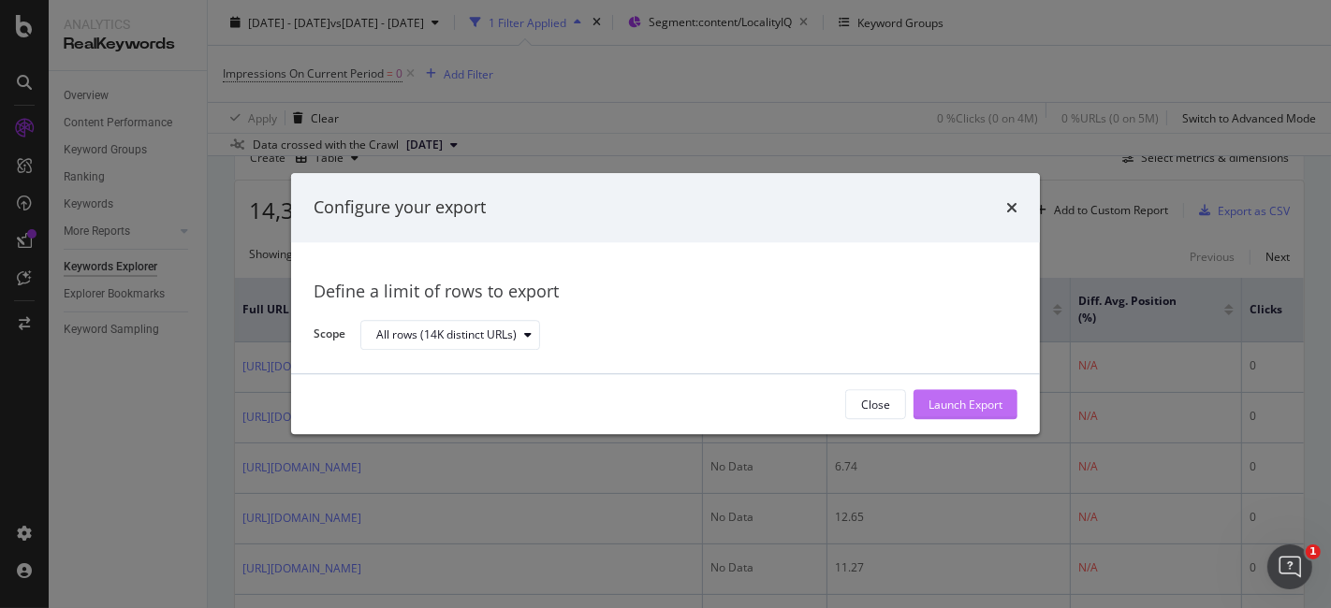
click at [981, 402] on div "Launch Export" at bounding box center [965, 405] width 74 height 16
